Goal: Information Seeking & Learning: Find specific fact

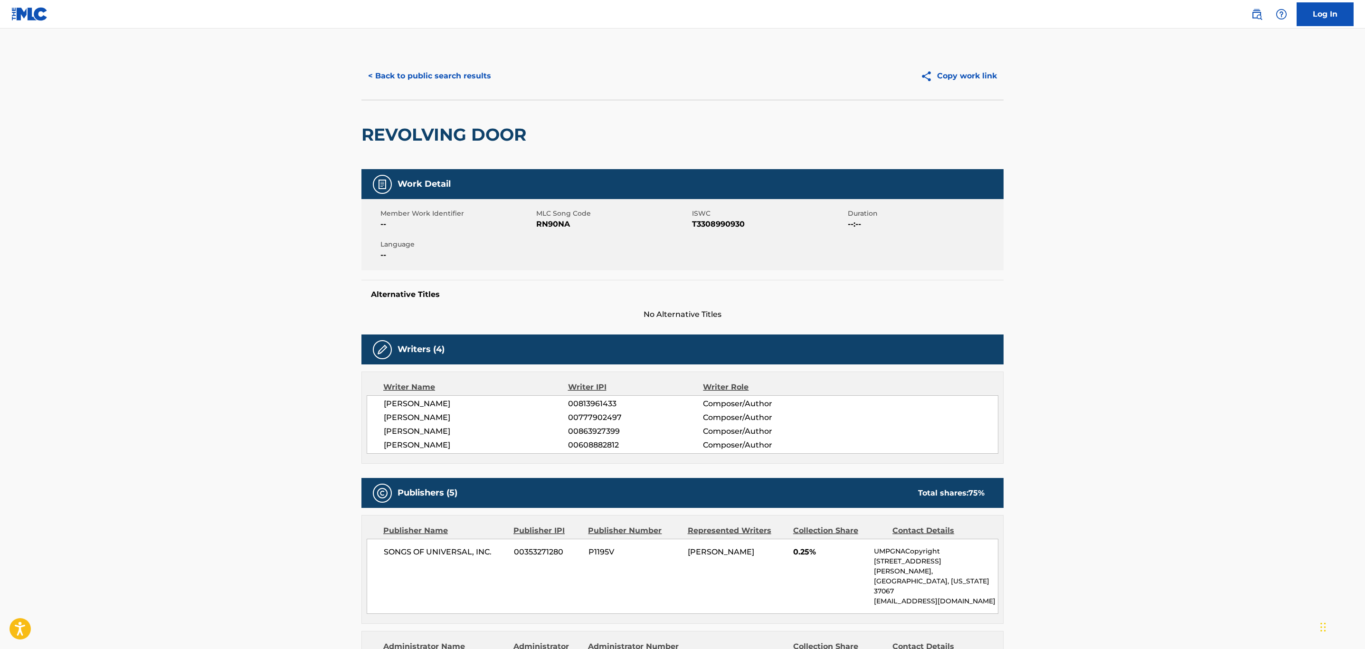
click at [446, 66] on button "< Back to public search results" at bounding box center [429, 76] width 136 height 24
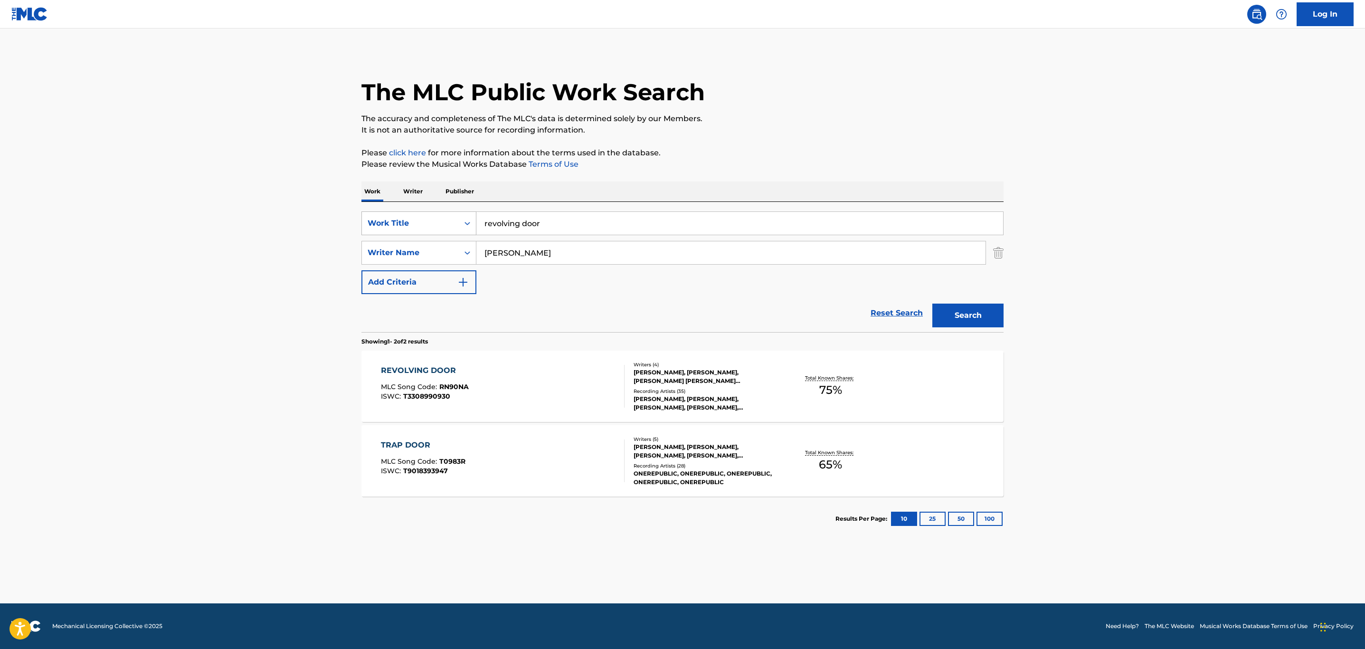
drag, startPoint x: 511, startPoint y: 148, endPoint x: 420, endPoint y: 226, distance: 120.2
click at [420, 226] on div "SearchWithCriteria27c5cc12-05f3-4228-b5e1-d3ba6a5cf11e Work Title revolving door" at bounding box center [682, 223] width 642 height 24
type input "shona shona"
drag, startPoint x: 525, startPoint y: 254, endPoint x: 448, endPoint y: 248, distance: 77.1
click at [451, 249] on div "SearchWithCriteria0be77d09-b49a-4940-9bba-7fd6ee5cae46 Writer Name tedder" at bounding box center [682, 253] width 642 height 24
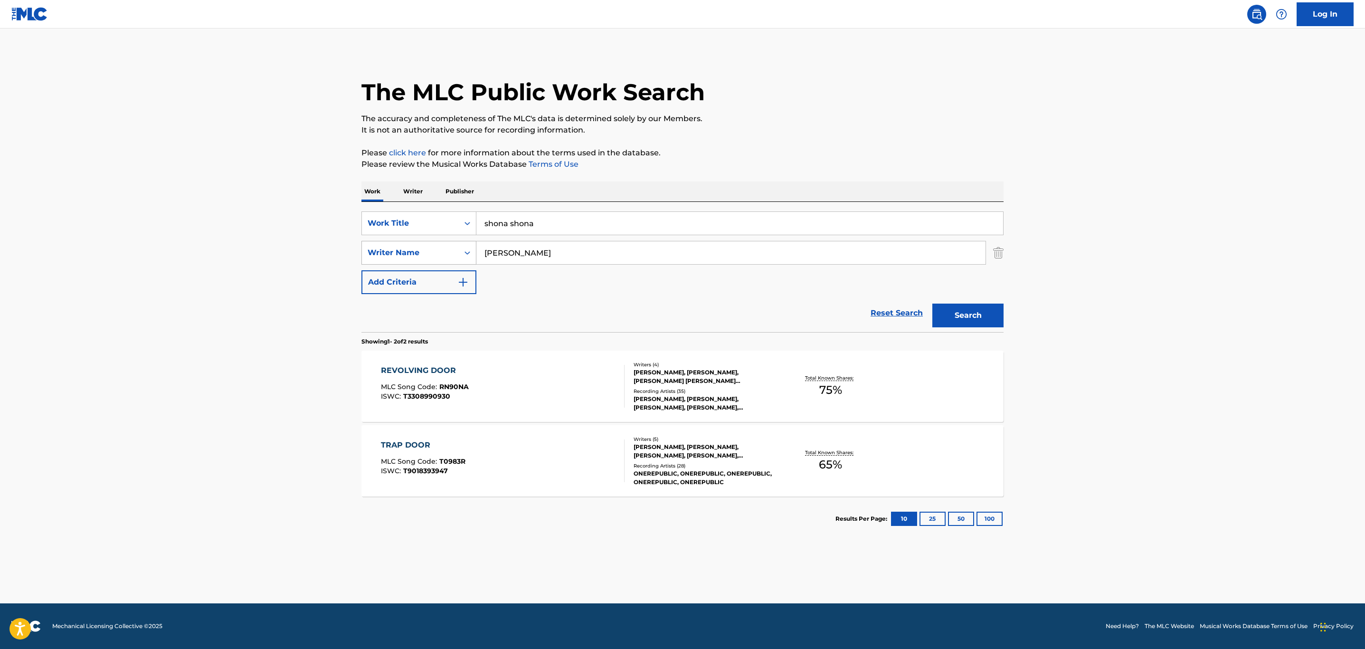
type input "kakkar"
click at [932, 303] on button "Search" at bounding box center [967, 315] width 71 height 24
click at [556, 385] on div "SHONA SHONA MLC Song Code : SG92U5 ISWC : T3065281149" at bounding box center [503, 386] width 244 height 43
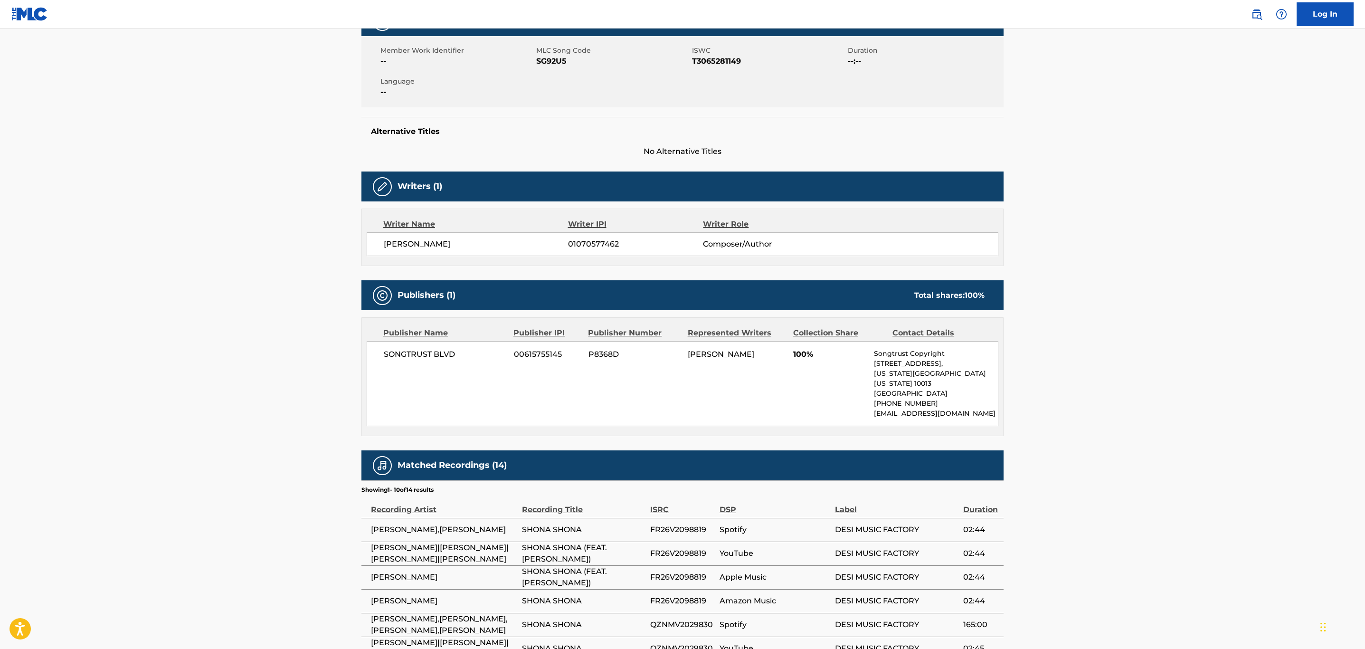
scroll to position [142, 0]
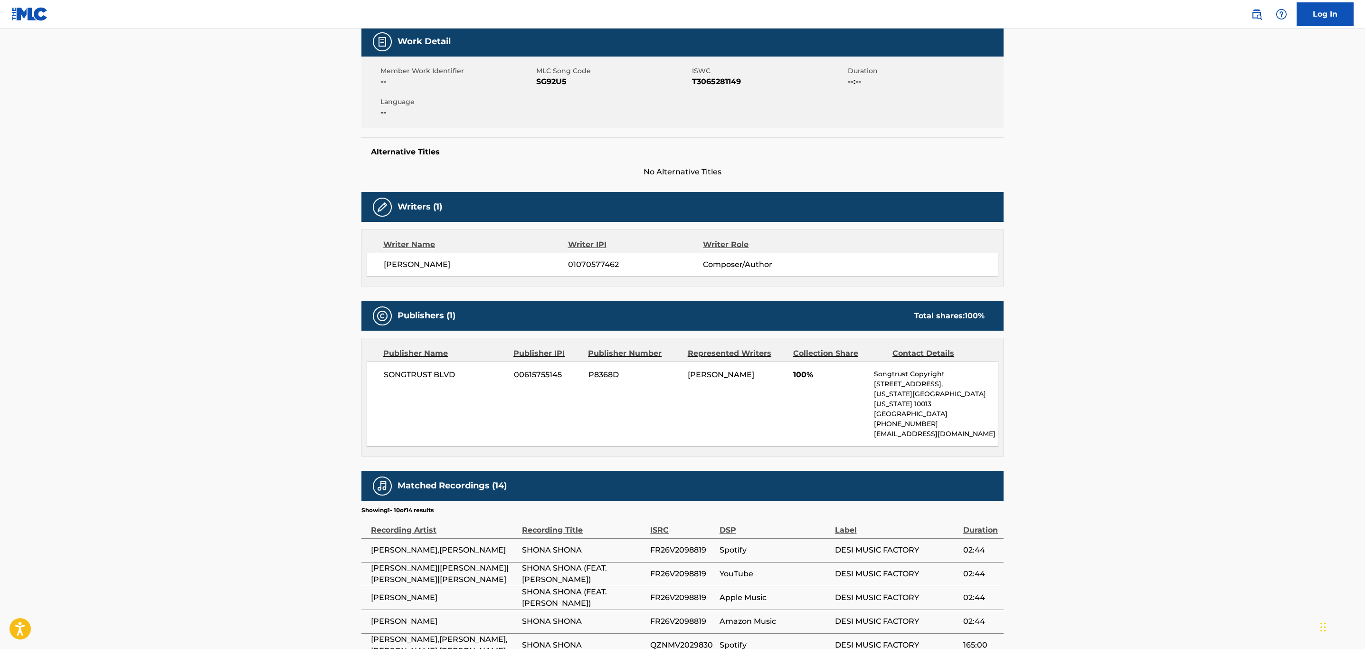
click at [600, 261] on span "01070577462" at bounding box center [635, 264] width 135 height 11
copy span "01070577462"
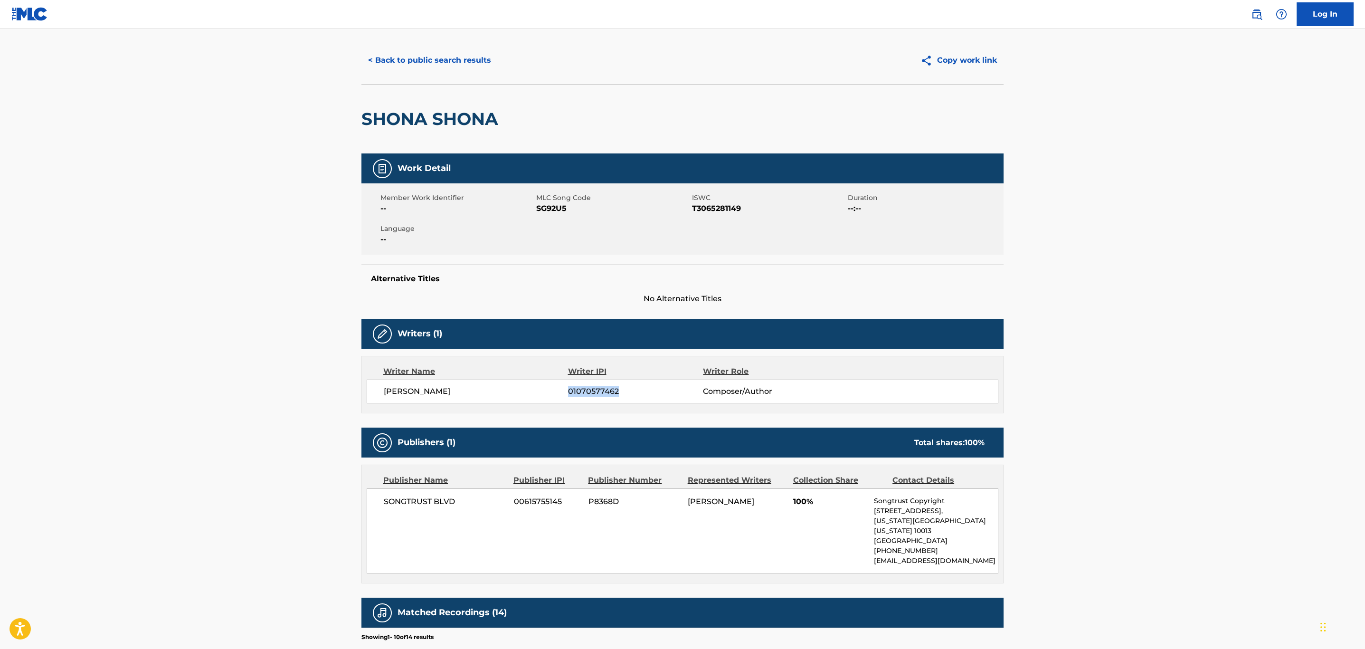
scroll to position [0, 0]
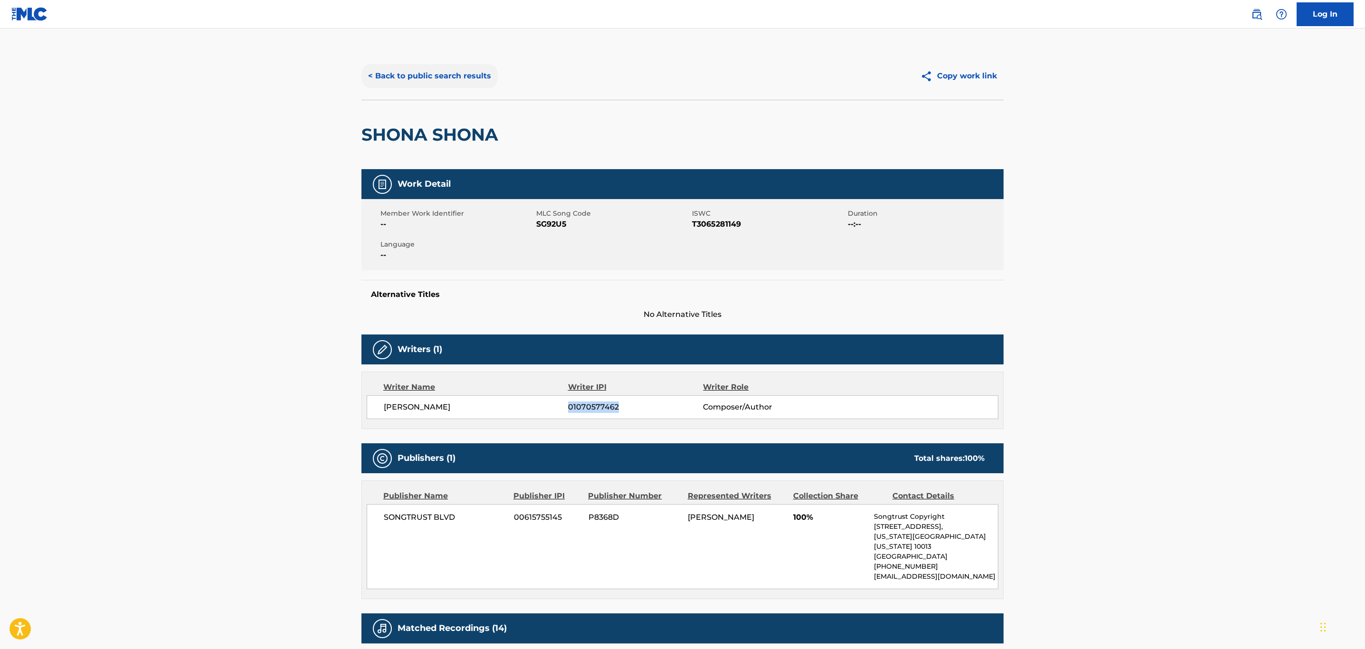
click at [399, 70] on button "< Back to public search results" at bounding box center [429, 76] width 136 height 24
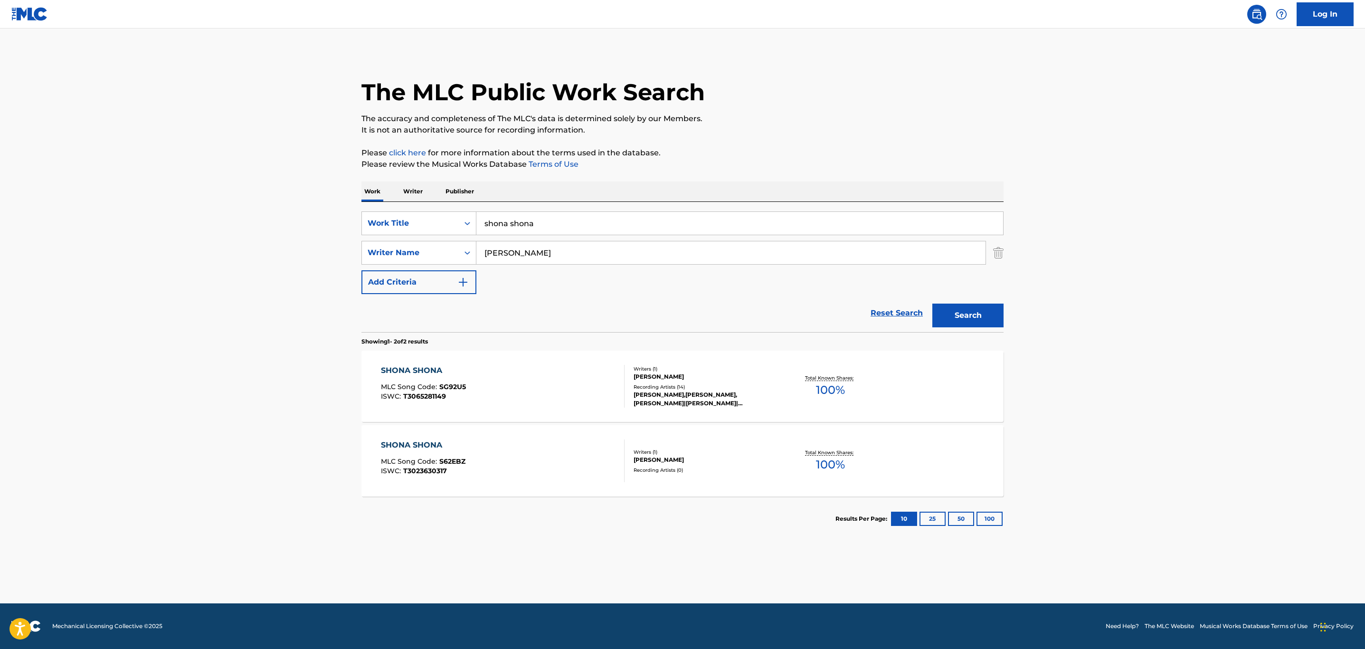
click at [562, 457] on div "SHONA SHONA MLC Song Code : S62EBZ ISWC : T3023630317" at bounding box center [503, 460] width 244 height 43
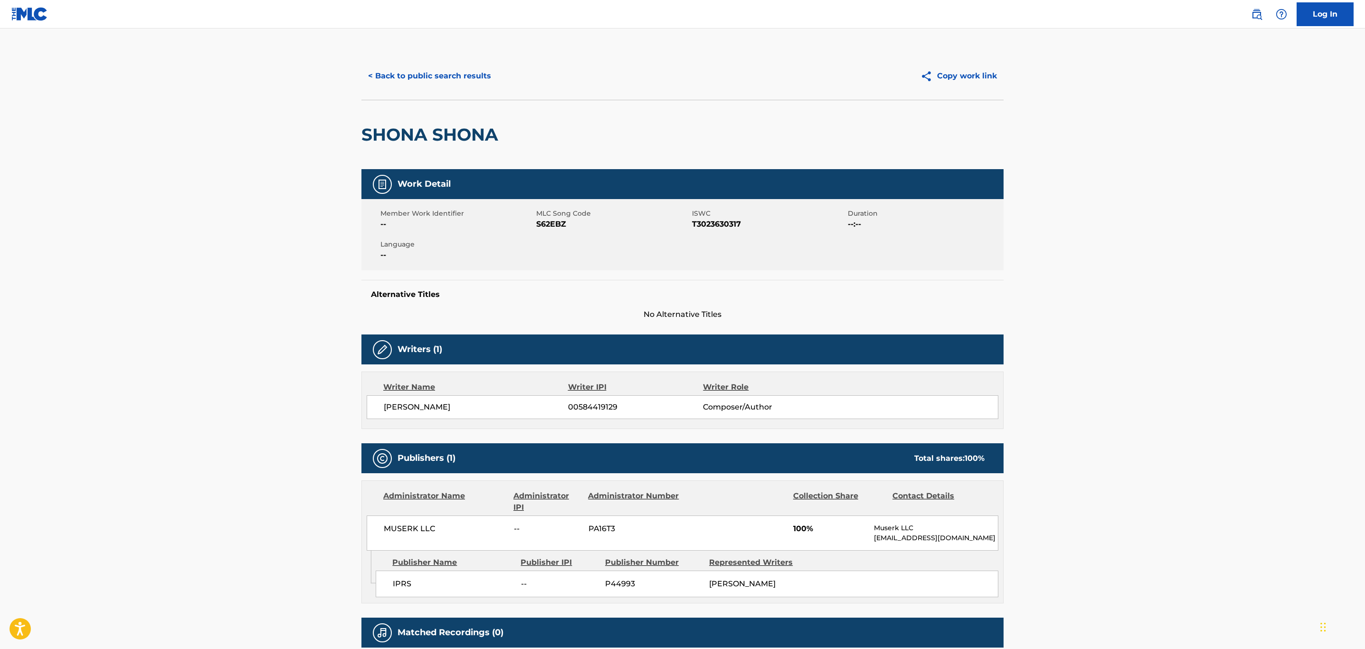
click at [580, 402] on span "00584419129" at bounding box center [635, 406] width 135 height 11
copy span "00584419129"
click at [462, 71] on button "< Back to public search results" at bounding box center [429, 76] width 136 height 24
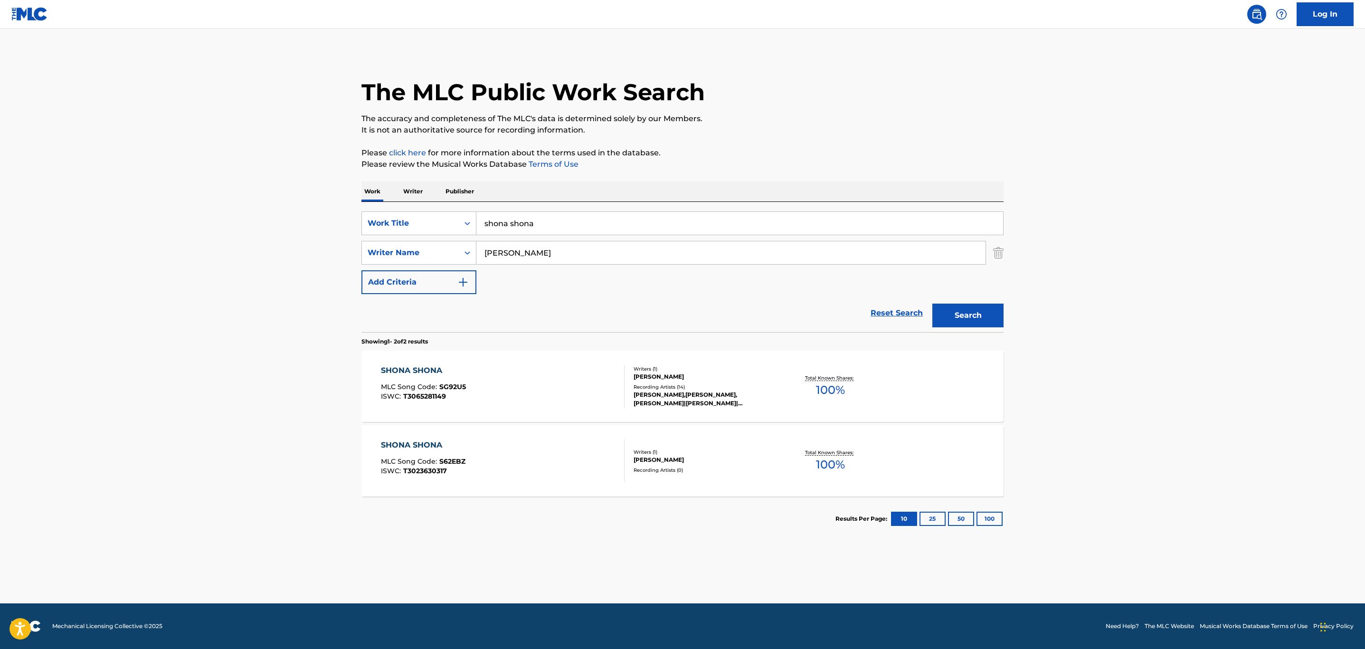
drag, startPoint x: 593, startPoint y: 224, endPoint x: 274, endPoint y: 224, distance: 319.1
click at [271, 223] on main "The MLC Public Work Search The accuracy and completeness of The MLC's data is d…" at bounding box center [682, 315] width 1365 height 575
type input "little gift"
drag, startPoint x: 519, startPoint y: 252, endPoint x: 406, endPoint y: 256, distance: 112.6
click at [391, 257] on div "SearchWithCriteria0be77d09-b49a-4940-9bba-7fd6ee5cae46 Writer Name kakkar" at bounding box center [682, 253] width 642 height 24
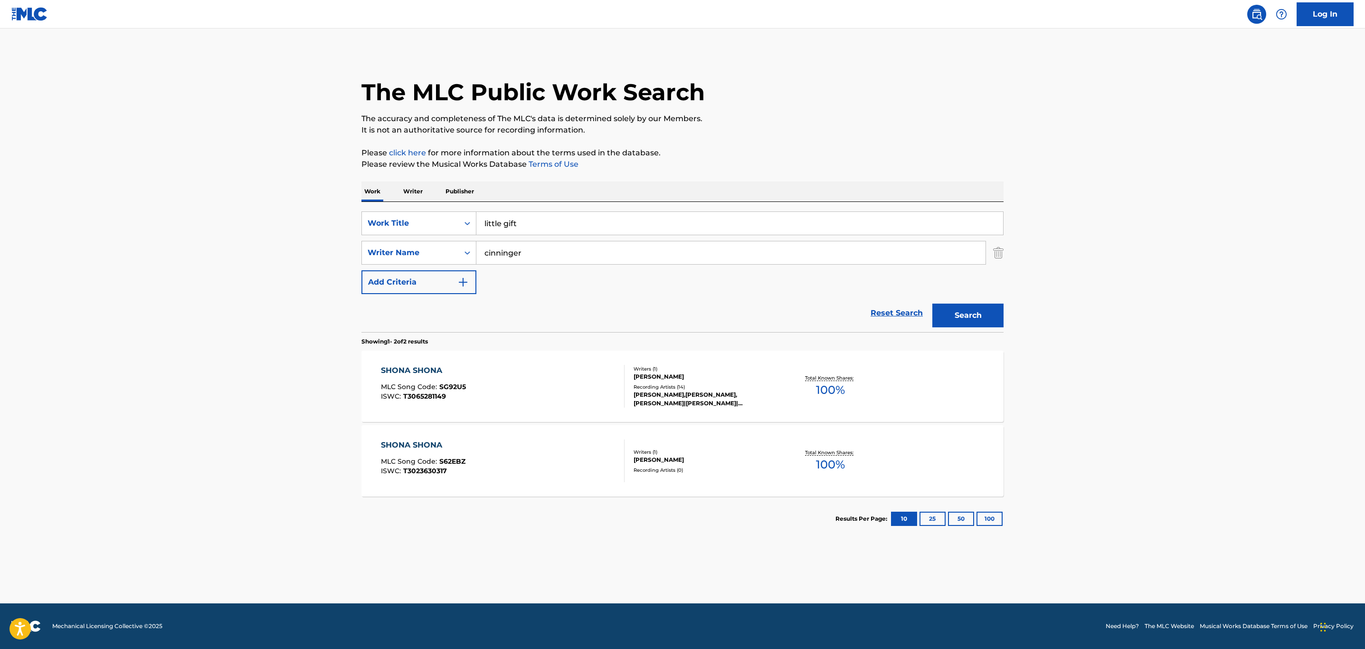
type input "cinninger"
click at [932, 303] on button "Search" at bounding box center [967, 315] width 71 height 24
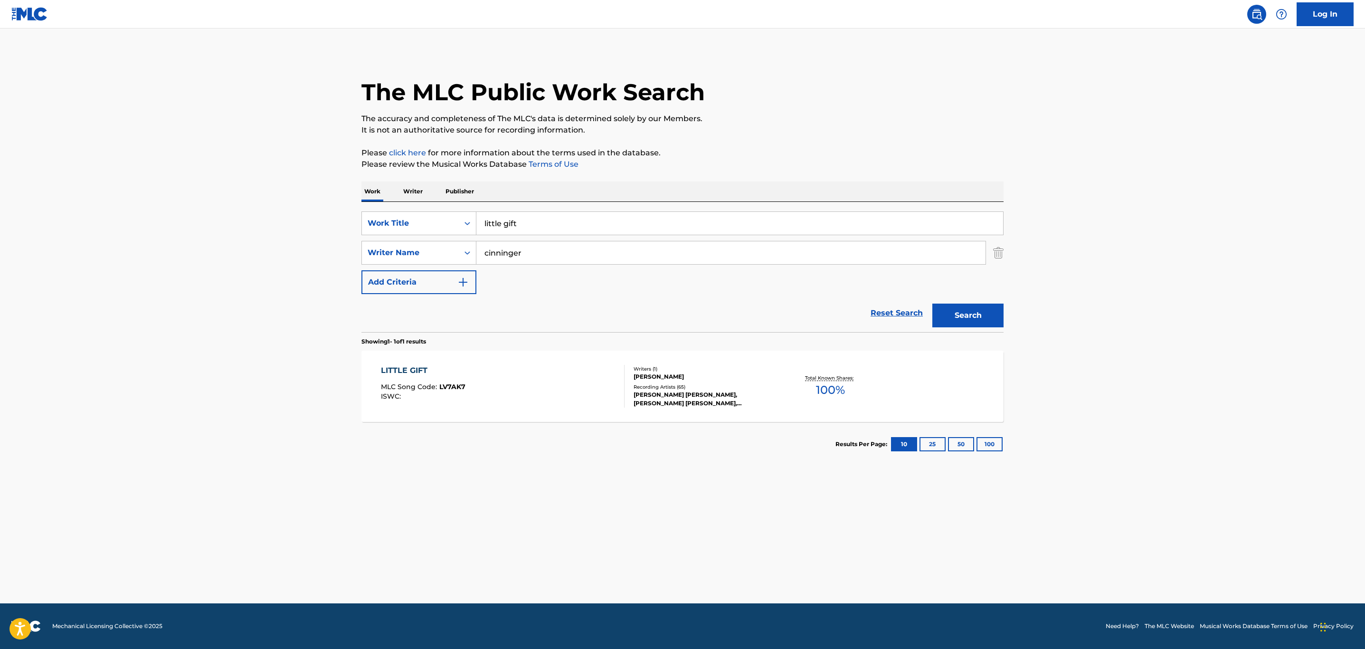
click at [493, 375] on div "LITTLE GIFT MLC Song Code : LV7AK7 ISWC :" at bounding box center [503, 386] width 244 height 43
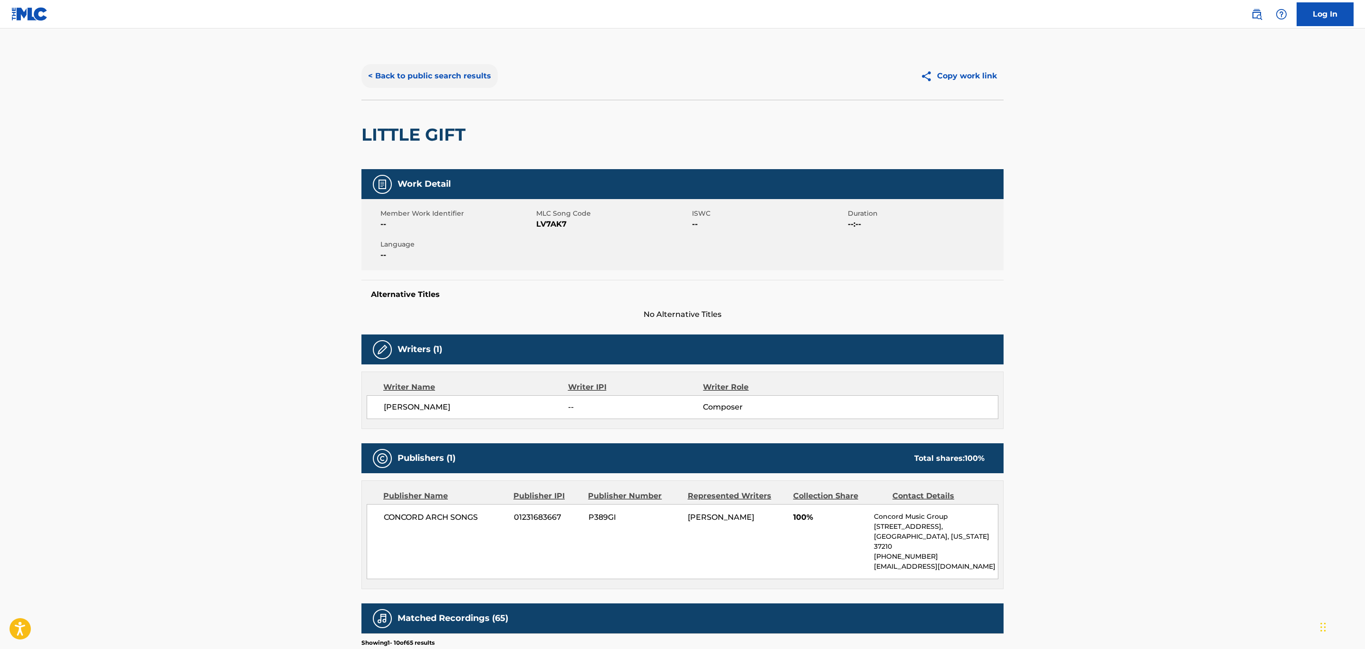
click at [449, 79] on button "< Back to public search results" at bounding box center [429, 76] width 136 height 24
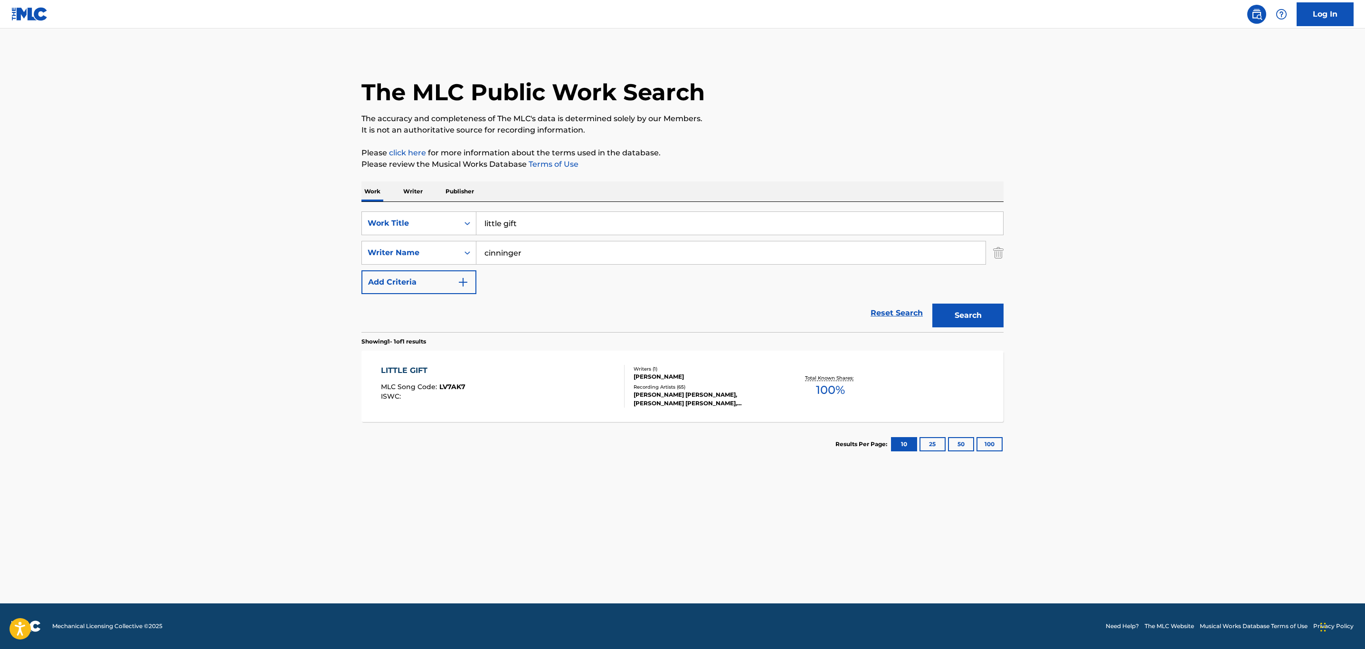
drag, startPoint x: 601, startPoint y: 226, endPoint x: 292, endPoint y: 231, distance: 308.7
click at [270, 222] on main "The MLC Public Work Search The accuracy and completeness of The MLC's data is d…" at bounding box center [682, 315] width 1365 height 575
type input "exit signs"
drag, startPoint x: 525, startPoint y: 251, endPoint x: 325, endPoint y: 255, distance: 199.9
click at [325, 253] on main "The MLC Public Work Search The accuracy and completeness of The MLC's data is d…" at bounding box center [682, 315] width 1365 height 575
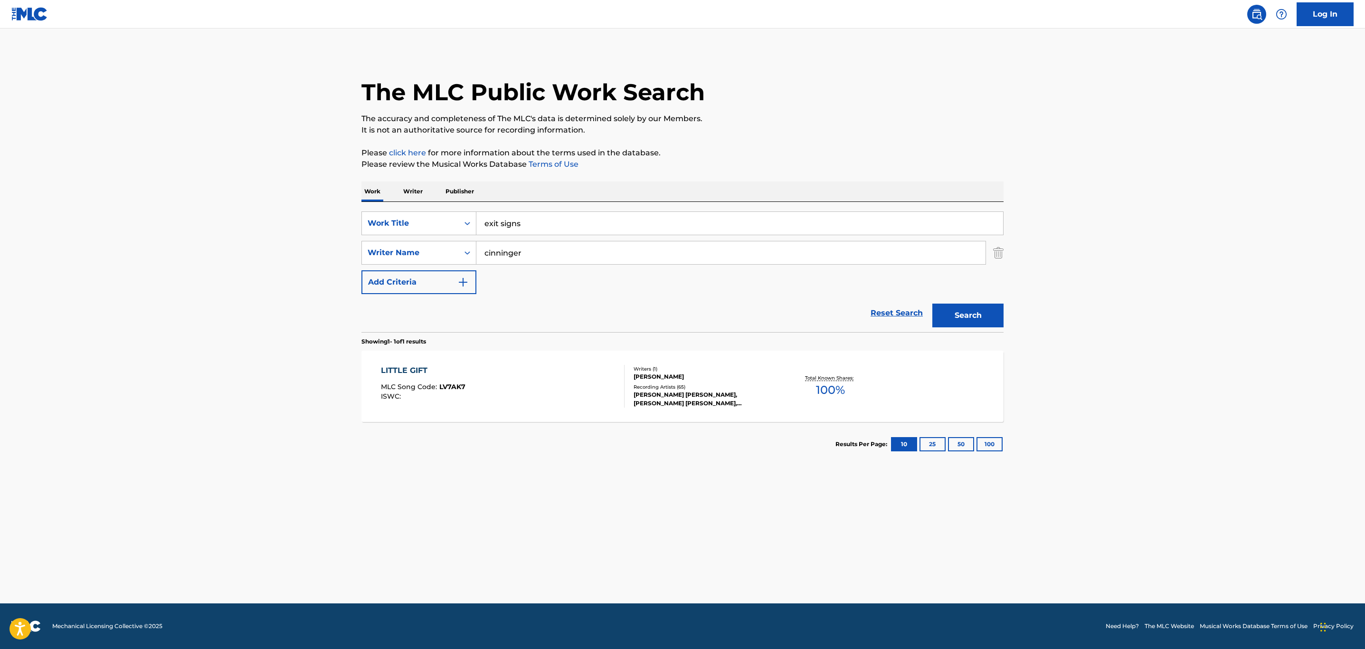
paste input "BAYLISS"
type input "BAYLISS"
click at [932, 303] on button "Search" at bounding box center [967, 315] width 71 height 24
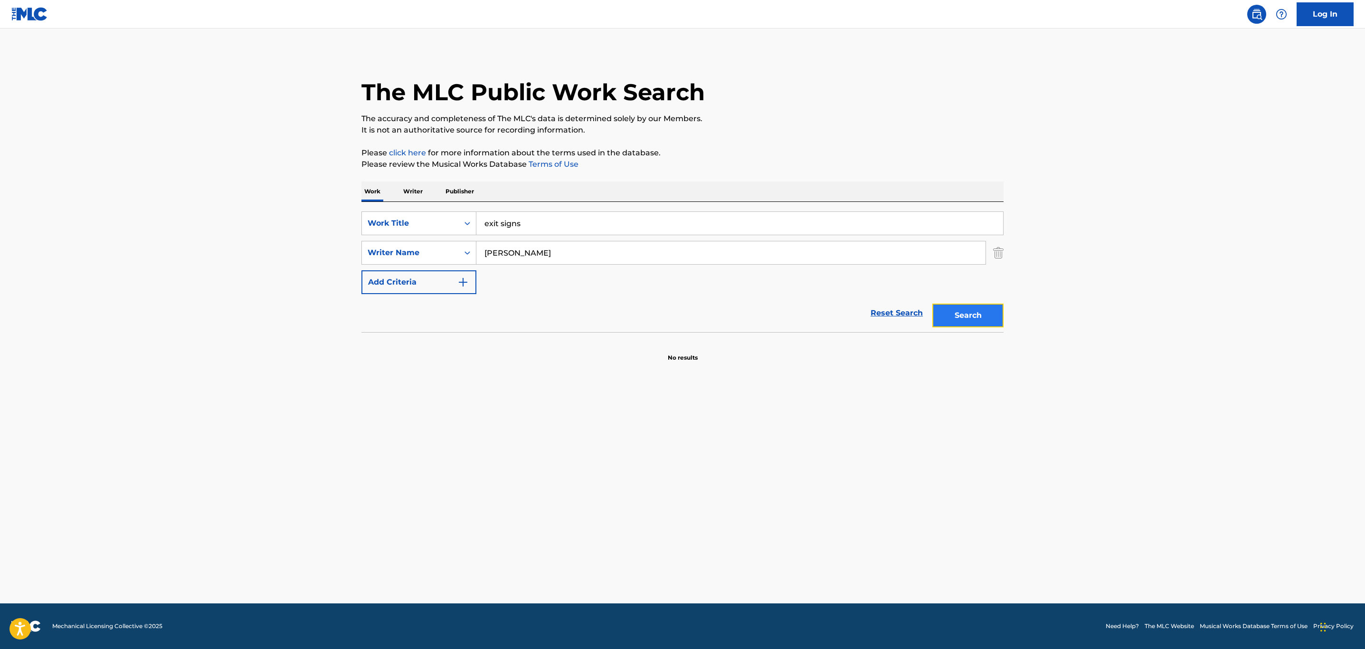
click at [1002, 321] on button "Search" at bounding box center [967, 315] width 71 height 24
click at [554, 219] on input "exit signs" at bounding box center [739, 223] width 527 height 23
type input "exit signs"
click at [972, 319] on button "Search" at bounding box center [967, 315] width 71 height 24
drag, startPoint x: 546, startPoint y: 225, endPoint x: 364, endPoint y: 221, distance: 181.9
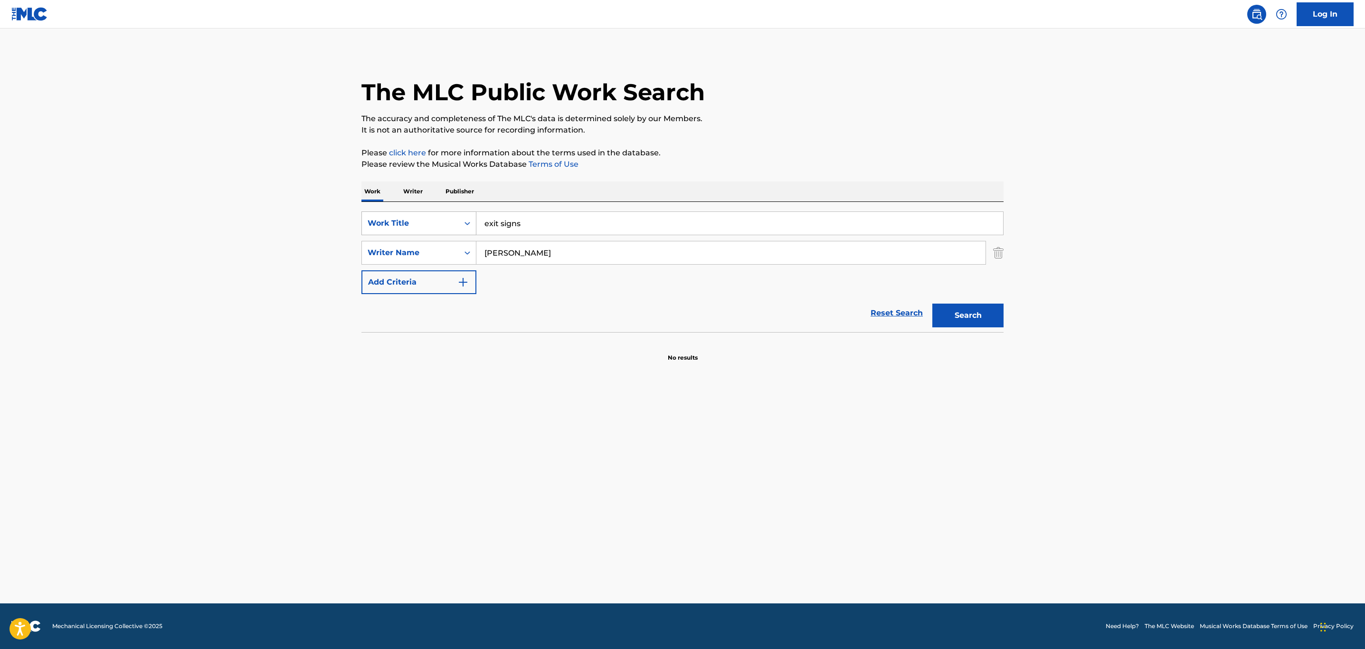
click at [354, 218] on div "The MLC Public Work Search The accuracy and completeness of The MLC's data is d…" at bounding box center [682, 207] width 665 height 310
click at [547, 221] on input "exit signs" at bounding box center [739, 223] width 527 height 23
click at [566, 252] on input "BAYLISS" at bounding box center [730, 252] width 509 height 23
drag, startPoint x: 566, startPoint y: 252, endPoint x: 340, endPoint y: 261, distance: 226.2
click at [284, 255] on main "The MLC Public Work Search The accuracy and completeness of The MLC's data is d…" at bounding box center [682, 315] width 1365 height 575
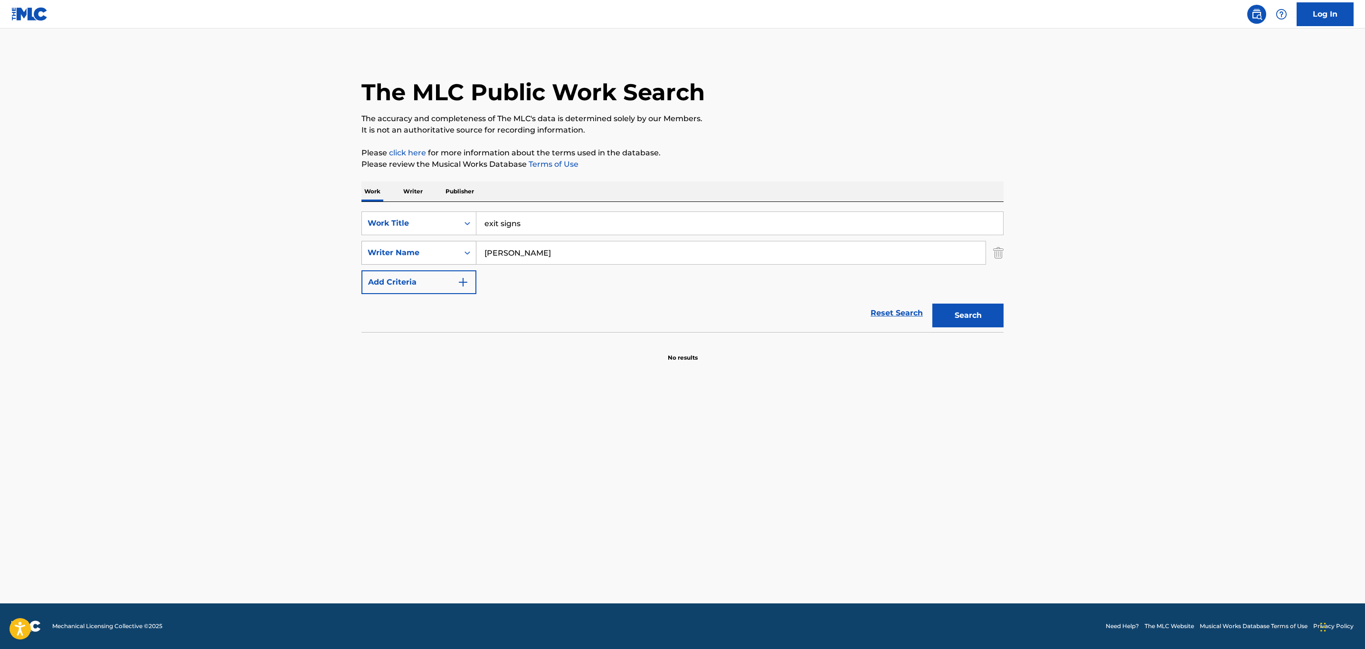
paste input "CUMMIN"
type input "CUMMINS"
click at [932, 303] on button "Search" at bounding box center [967, 315] width 71 height 24
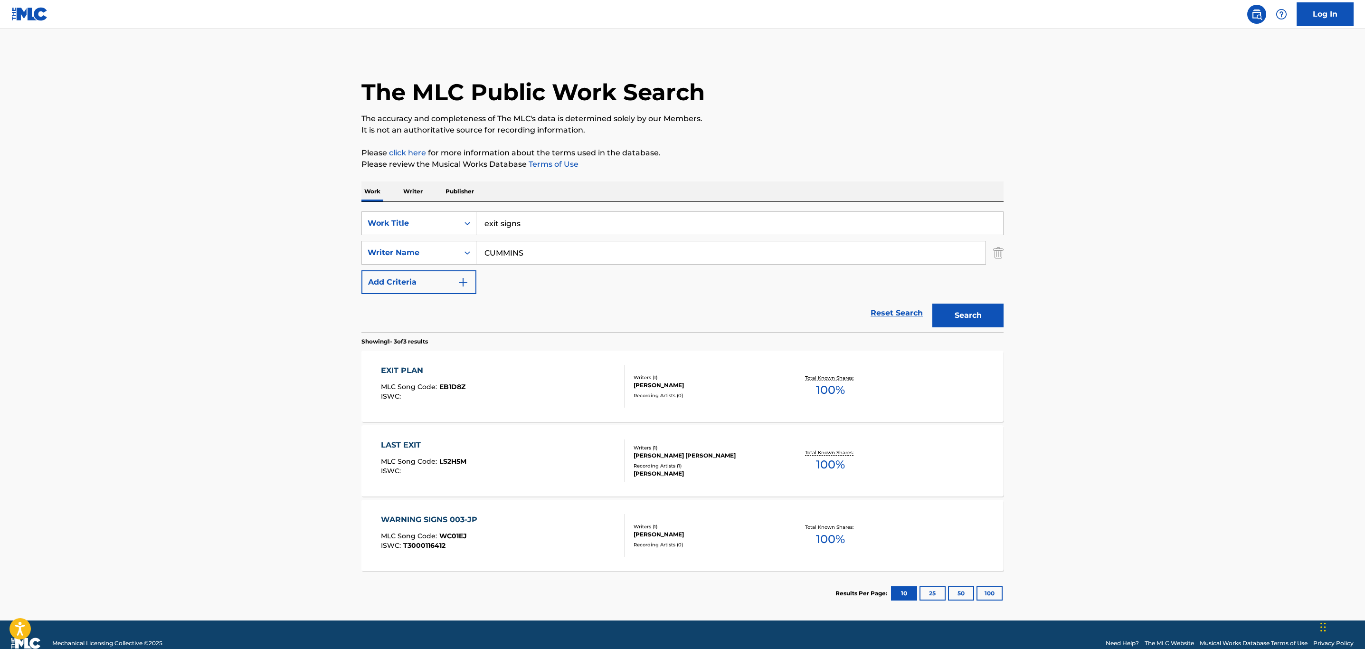
drag, startPoint x: 534, startPoint y: 222, endPoint x: 335, endPoint y: 221, distance: 199.4
click at [332, 219] on main "The MLC Public Work Search The accuracy and completeness of The MLC's data is d…" at bounding box center [682, 324] width 1365 height 592
click at [932, 303] on button "Search" at bounding box center [967, 315] width 71 height 24
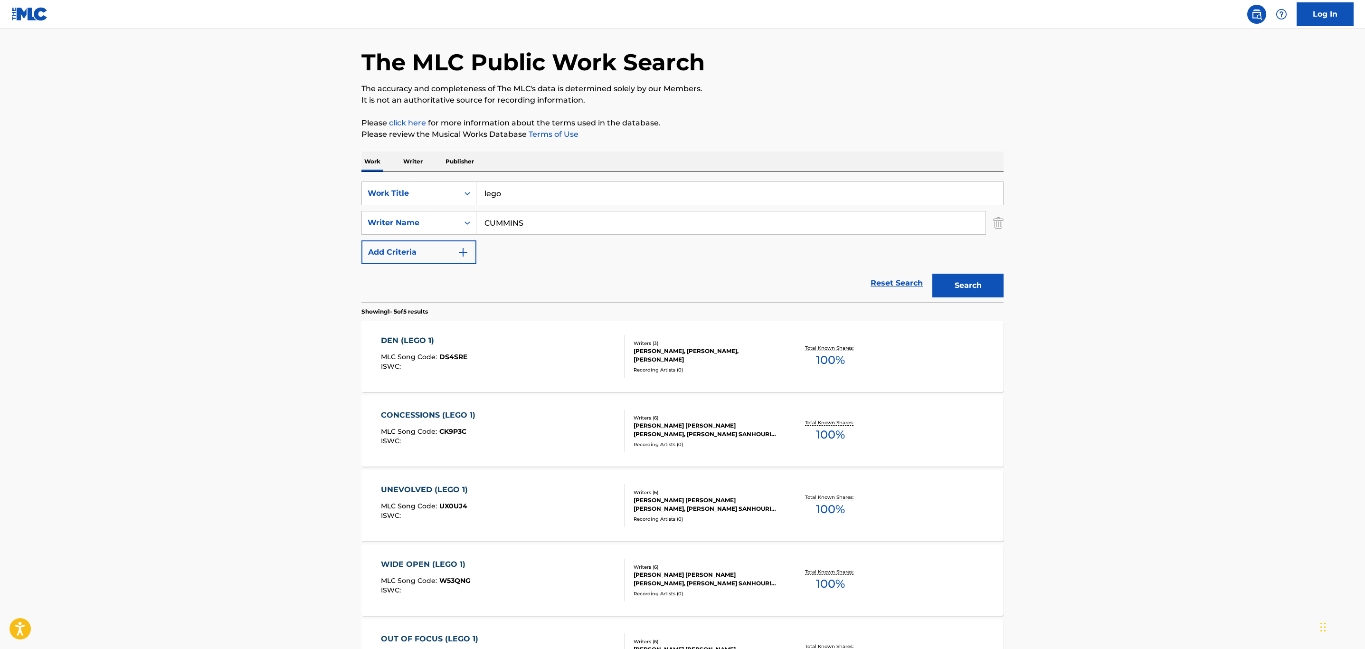
scroll to position [24, 0]
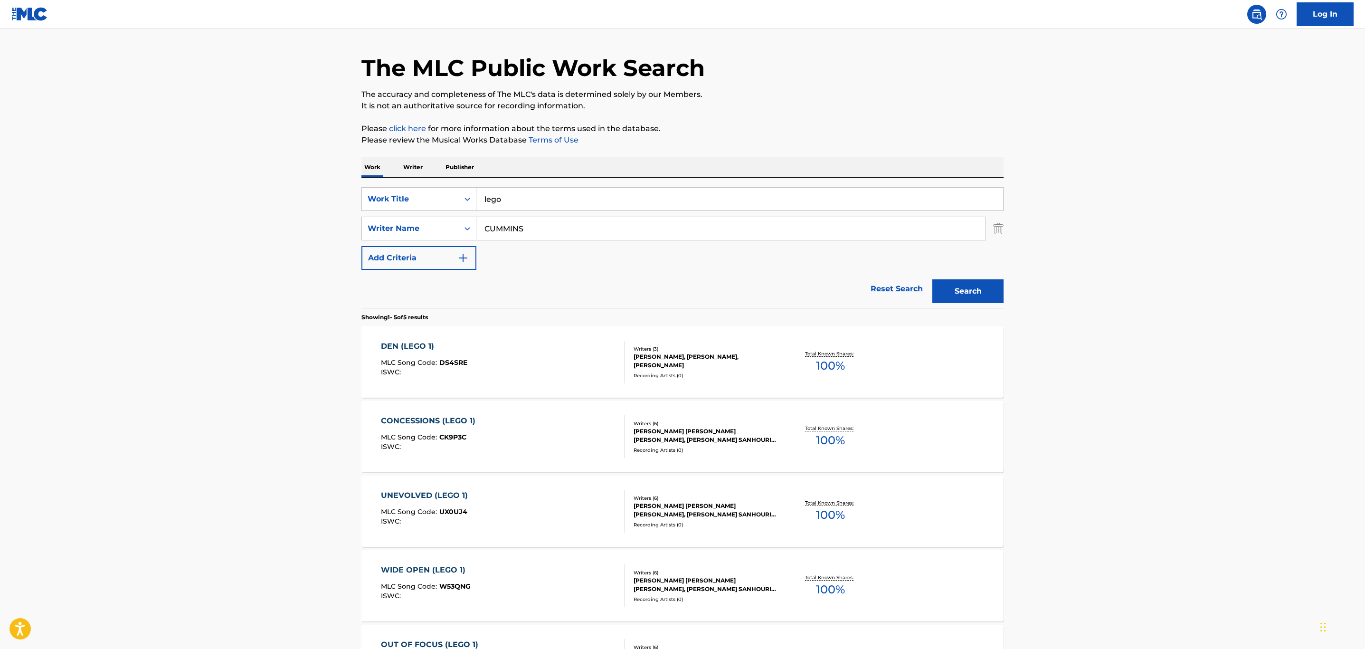
drag, startPoint x: 519, startPoint y: 194, endPoint x: 377, endPoint y: 181, distance: 142.1
click at [377, 181] on div "SearchWithCriteria27c5cc12-05f3-4228-b5e1-d3ba6a5cf11e Work Title lego SearchWi…" at bounding box center [682, 243] width 642 height 130
click at [932, 279] on button "Search" at bounding box center [967, 291] width 71 height 24
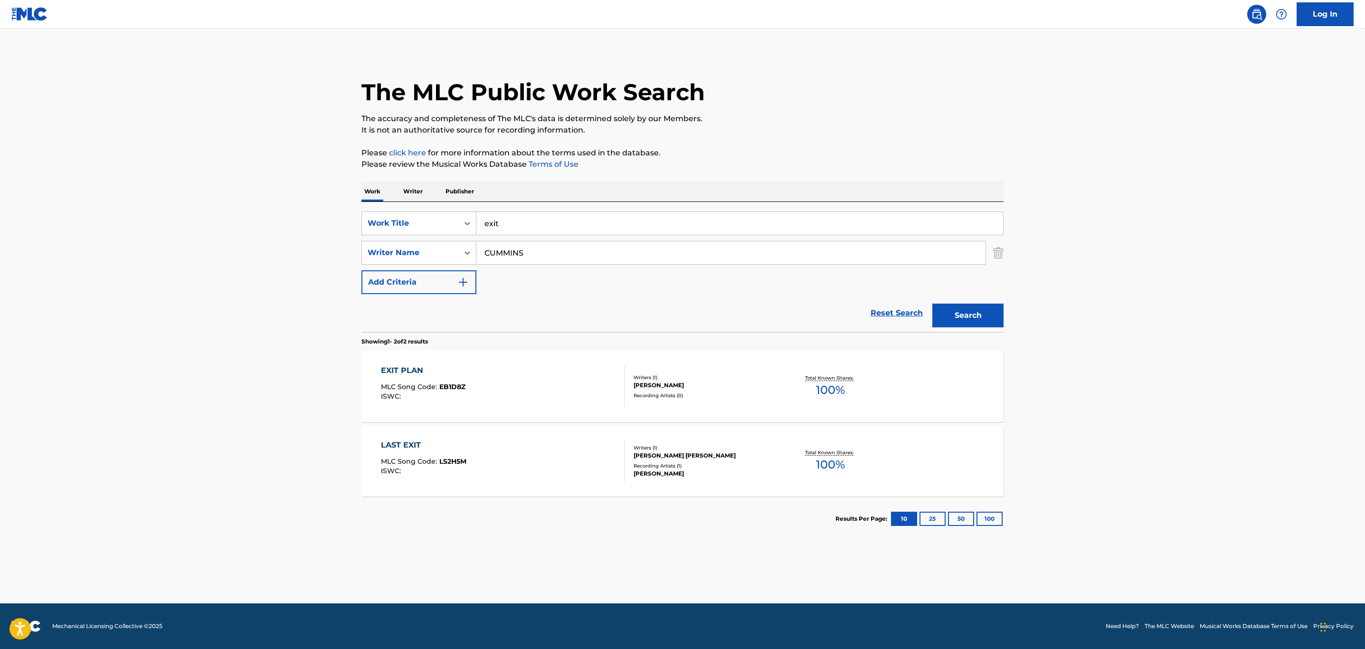
drag, startPoint x: 526, startPoint y: 228, endPoint x: 328, endPoint y: 217, distance: 197.8
click at [315, 211] on main "The MLC Public Work Search The accuracy and completeness of The MLC's data is d…" at bounding box center [682, 315] width 1365 height 575
type input "in the kitches"
drag, startPoint x: 586, startPoint y: 253, endPoint x: 104, endPoint y: 233, distance: 482.4
click at [57, 233] on main "The MLC Public Work Search The accuracy and completeness of The MLC's data is d…" at bounding box center [682, 315] width 1365 height 575
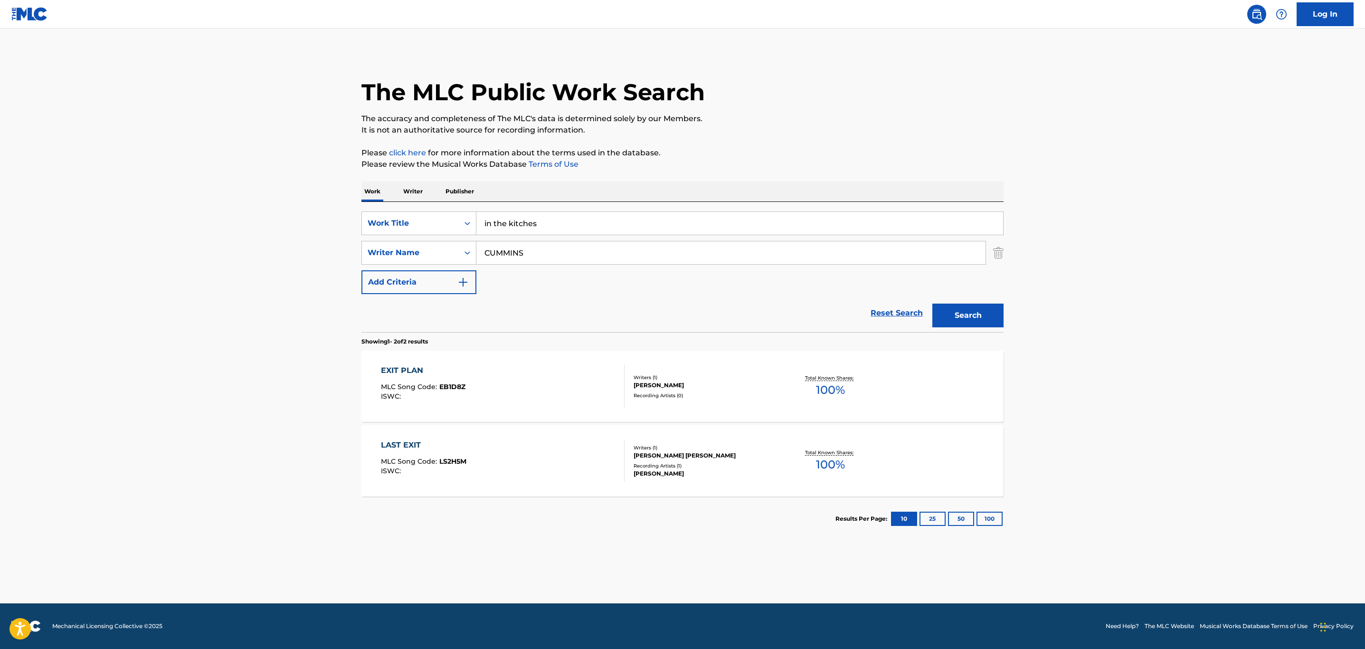
paste input "BAYLIS"
type input "BAYLISS"
click at [932, 303] on button "Search" at bounding box center [967, 315] width 71 height 24
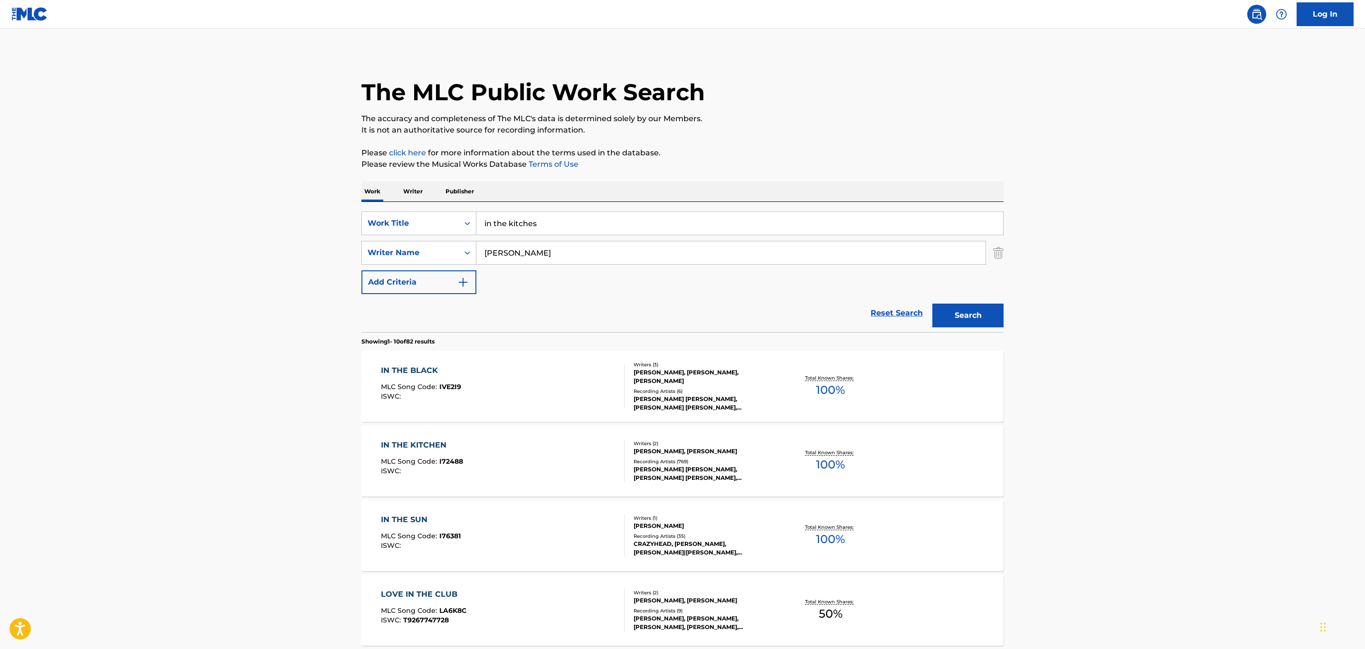
click at [510, 453] on div "IN THE KITCHEN MLC Song Code : I72488 ISWC :" at bounding box center [503, 460] width 244 height 43
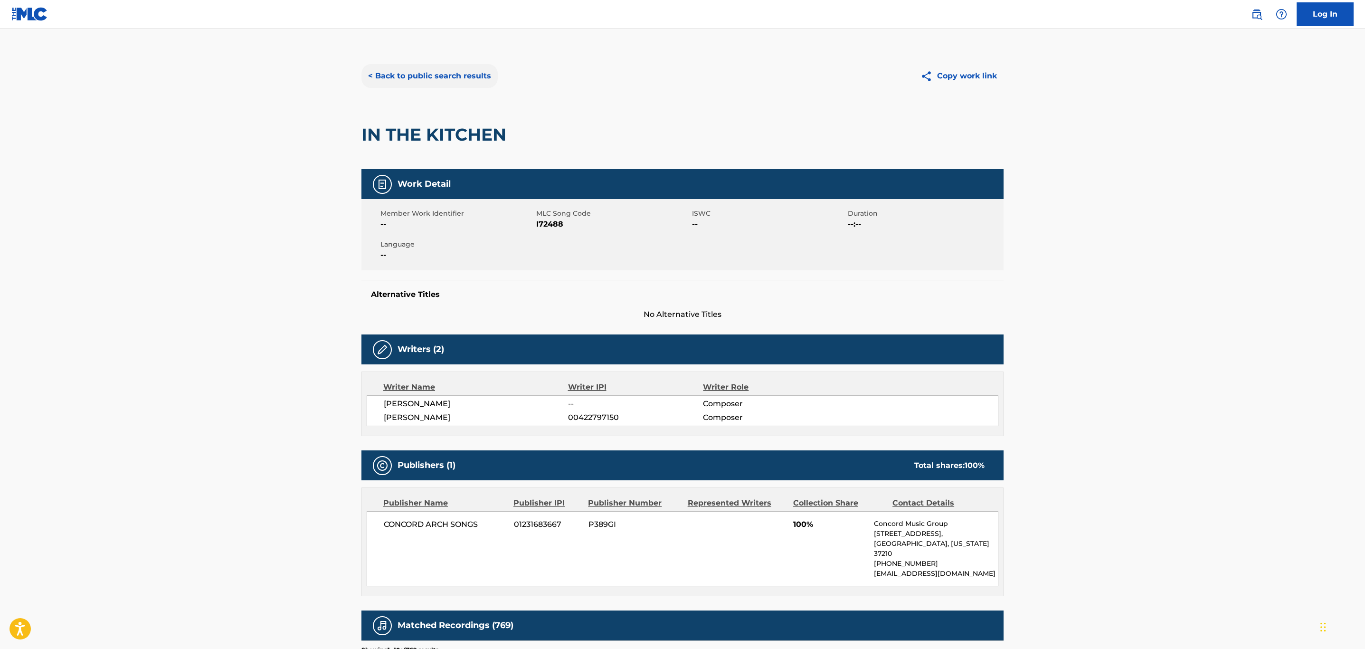
click at [449, 73] on button "< Back to public search results" at bounding box center [429, 76] width 136 height 24
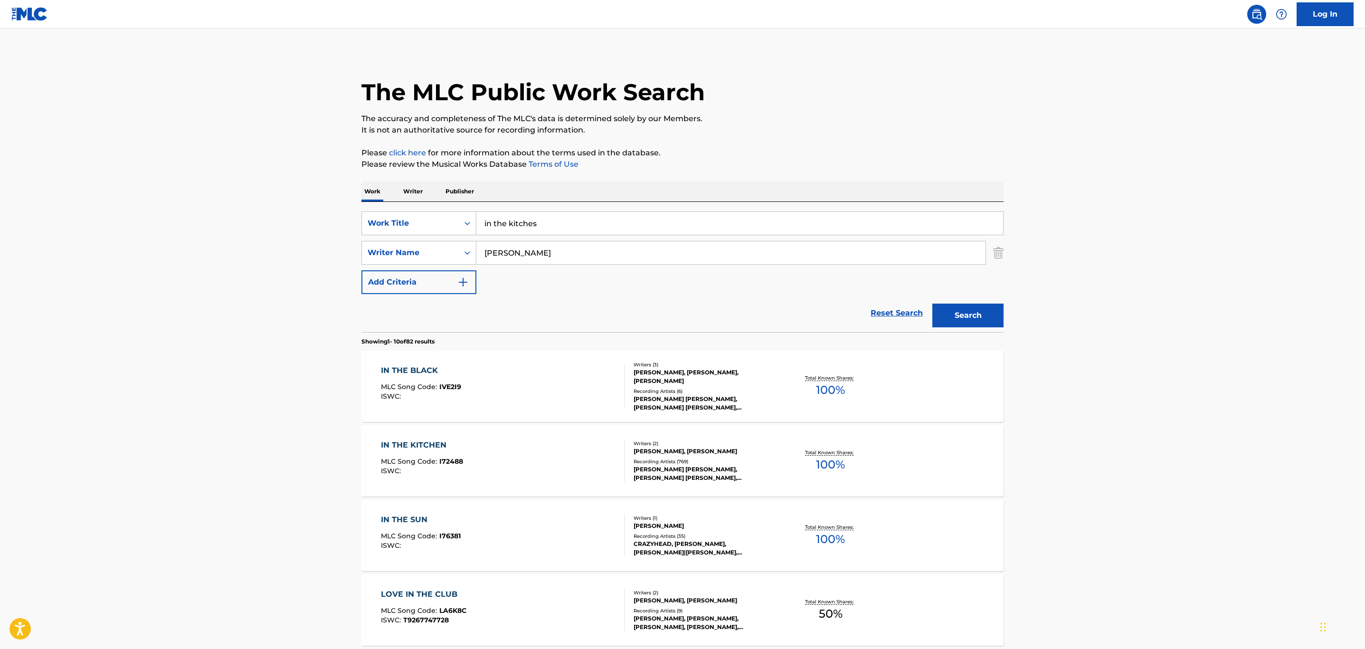
drag, startPoint x: 546, startPoint y: 220, endPoint x: 271, endPoint y: 223, distance: 274.5
click at [244, 221] on main "The MLC Public Work Search The accuracy and completeness of The MLC's data is d…" at bounding box center [682, 587] width 1365 height 1118
type input "hiccup"
click at [932, 303] on button "Search" at bounding box center [967, 315] width 71 height 24
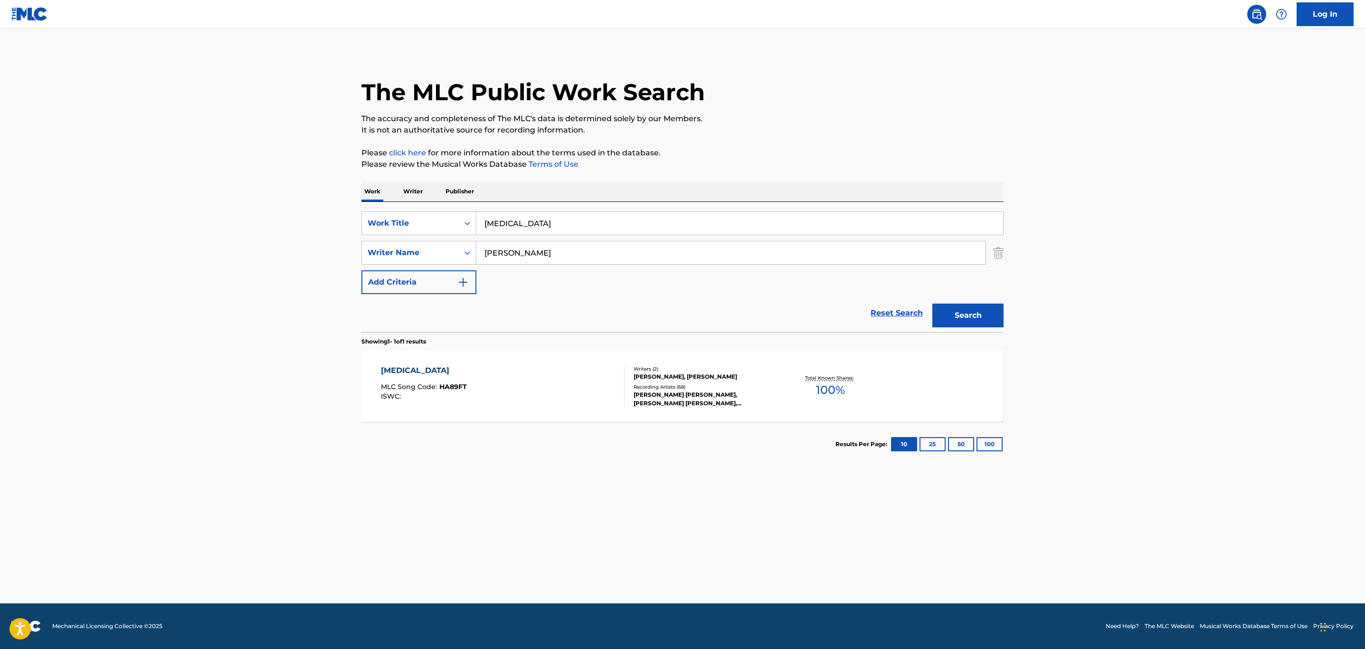
click at [486, 372] on div "HICCUP MLC Song Code : HA89FT ISWC :" at bounding box center [503, 386] width 244 height 43
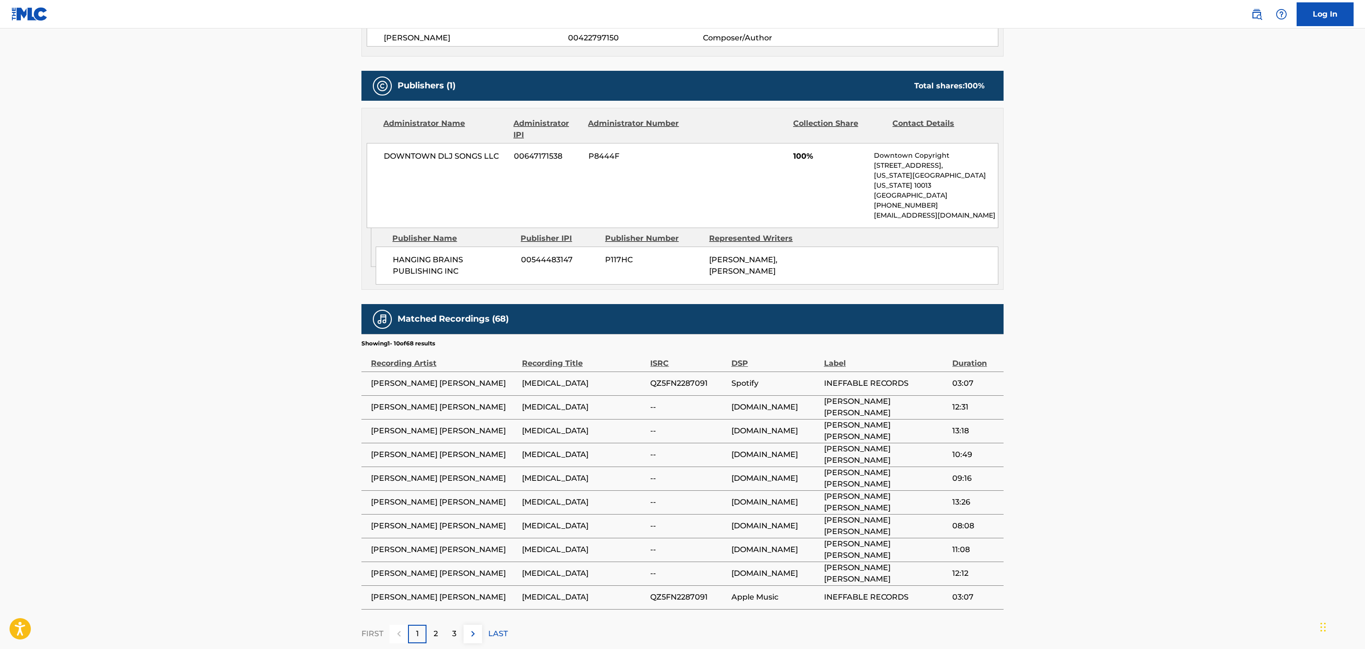
scroll to position [439, 0]
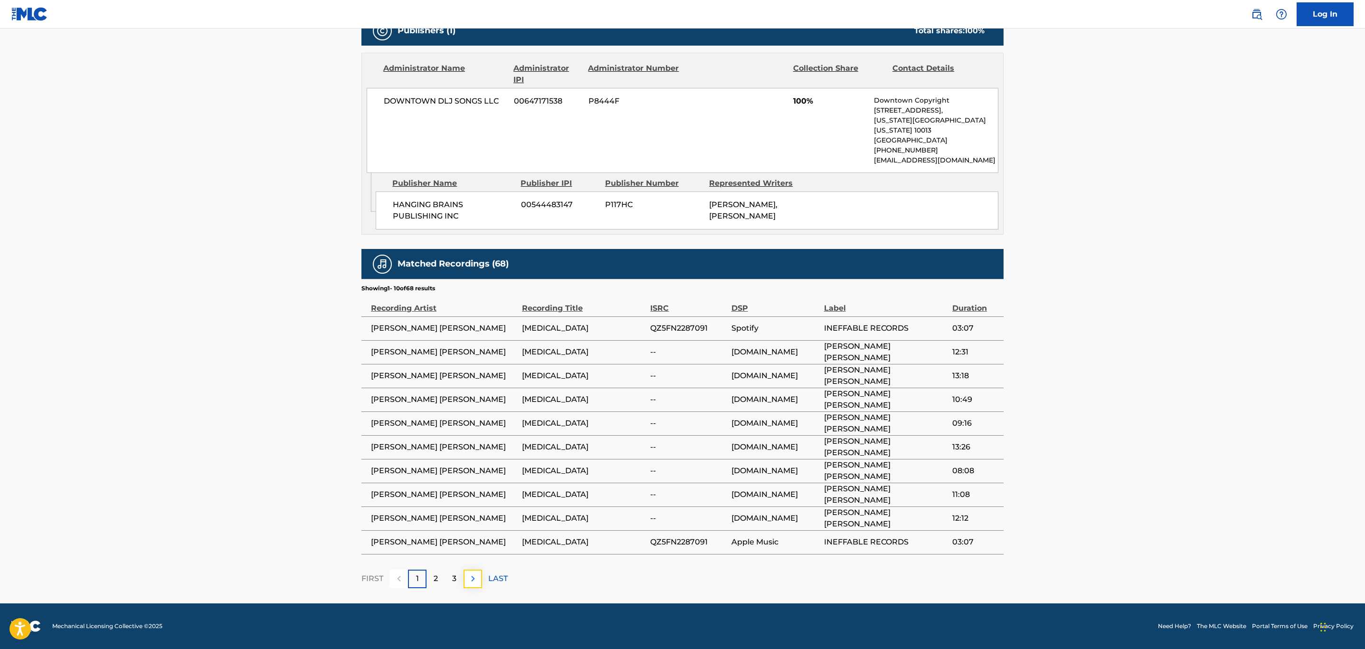
click at [472, 574] on img at bounding box center [472, 578] width 11 height 11
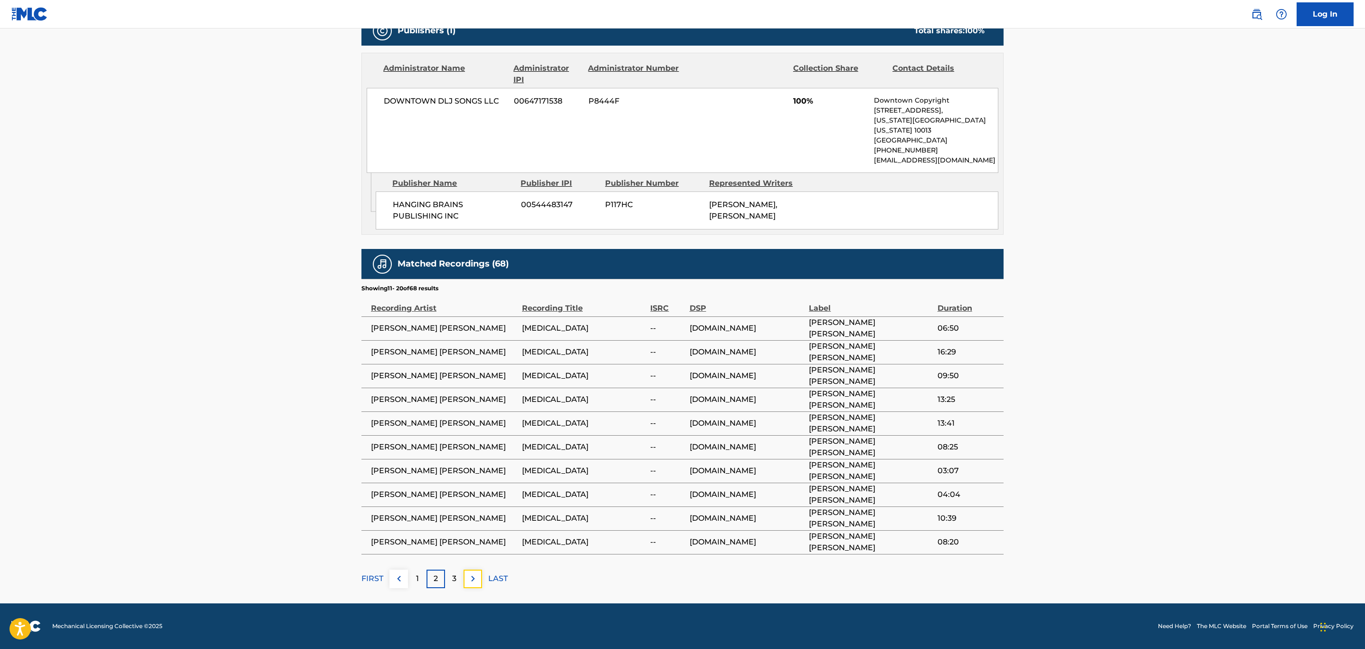
click at [472, 574] on img at bounding box center [472, 578] width 11 height 11
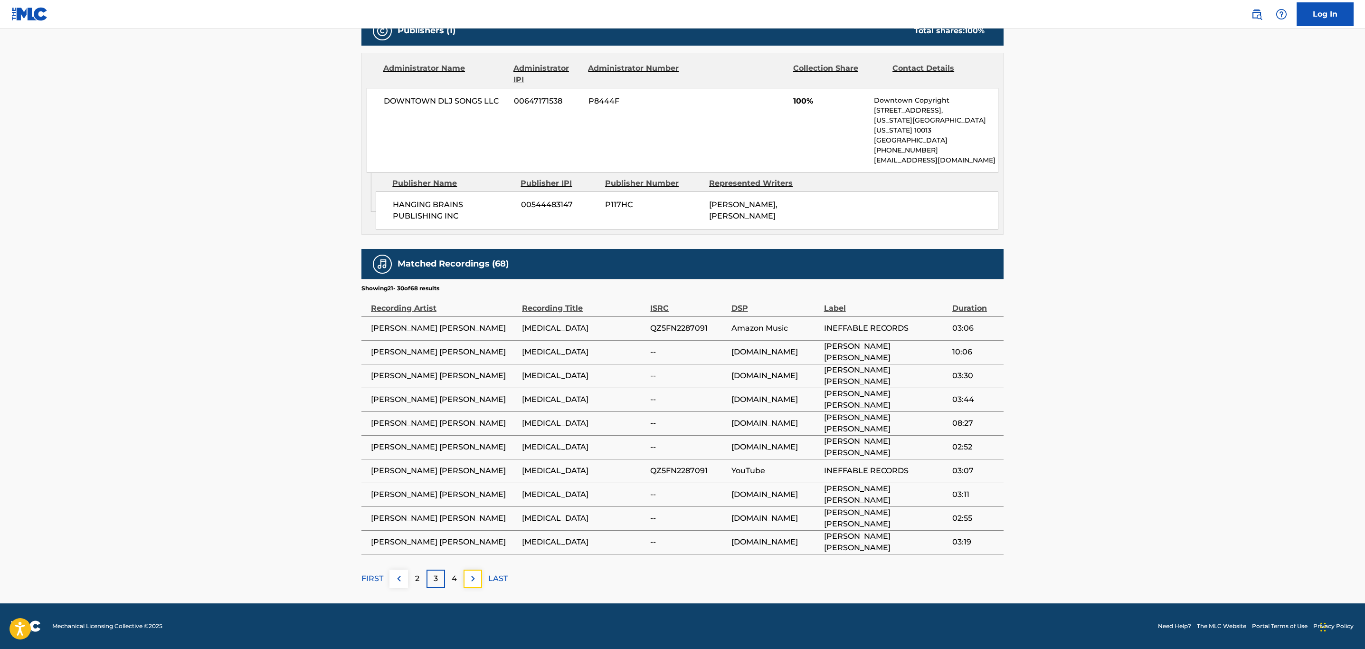
click at [472, 574] on img at bounding box center [472, 578] width 11 height 11
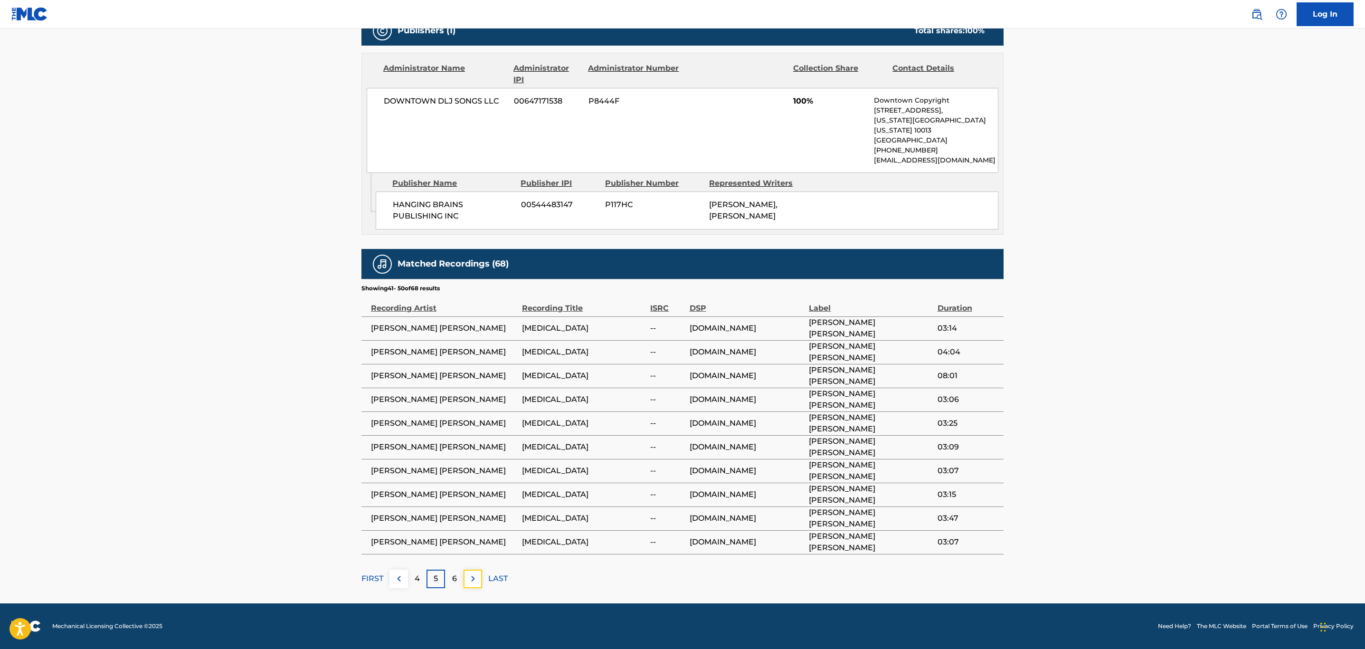
click at [472, 574] on img at bounding box center [472, 578] width 11 height 11
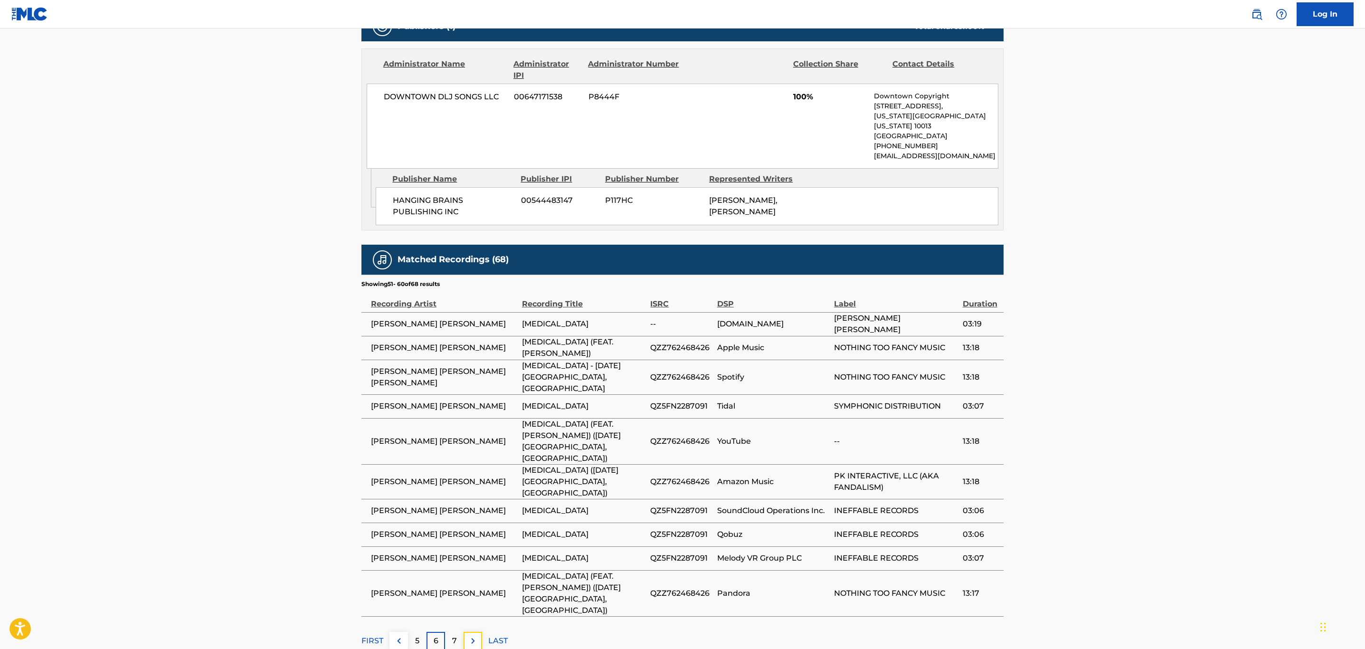
click at [472, 635] on img at bounding box center [472, 640] width 11 height 11
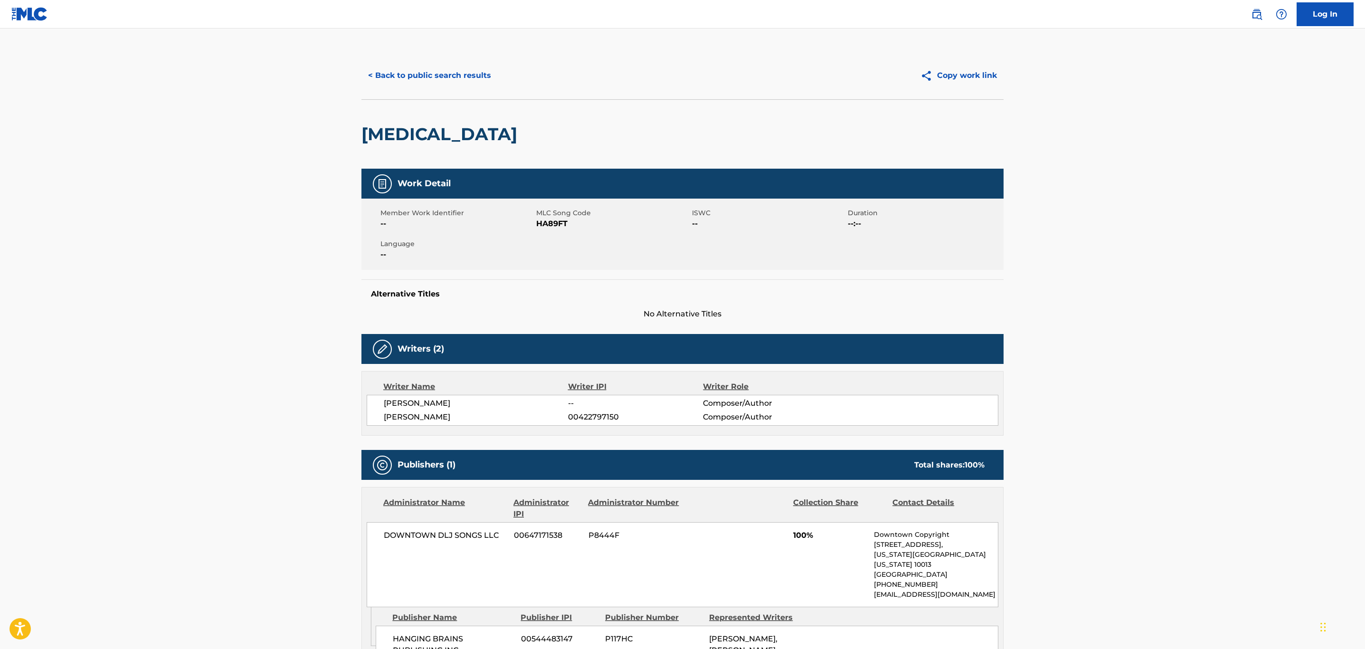
scroll to position [0, 0]
click at [434, 75] on button "< Back to public search results" at bounding box center [429, 76] width 136 height 24
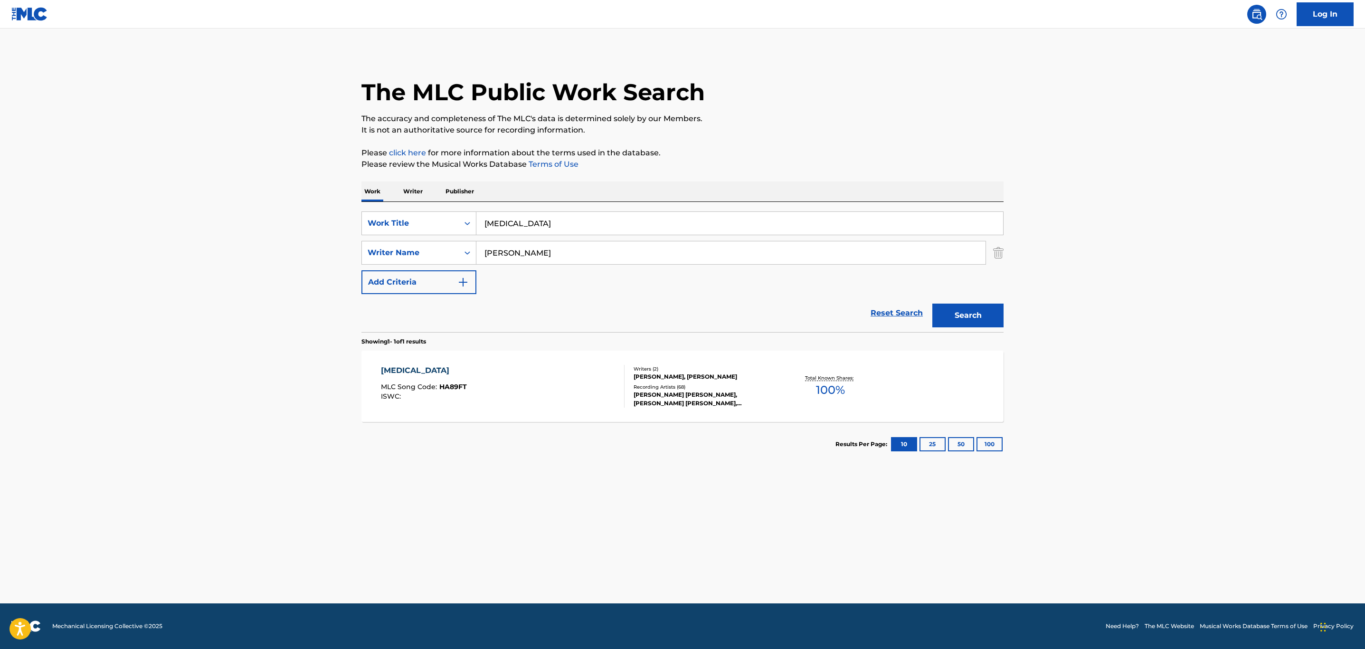
drag, startPoint x: 536, startPoint y: 218, endPoint x: 311, endPoint y: 224, distance: 225.6
click at [303, 223] on main "The MLC Public Work Search The accuracy and completeness of The MLC's data is d…" at bounding box center [682, 315] width 1365 height 575
type input "whistle kid"
click at [932, 303] on button "Search" at bounding box center [967, 315] width 71 height 24
click at [527, 395] on div "WHISTLE KIDS MLC Song Code : WVATU0 ISWC :" at bounding box center [503, 386] width 244 height 43
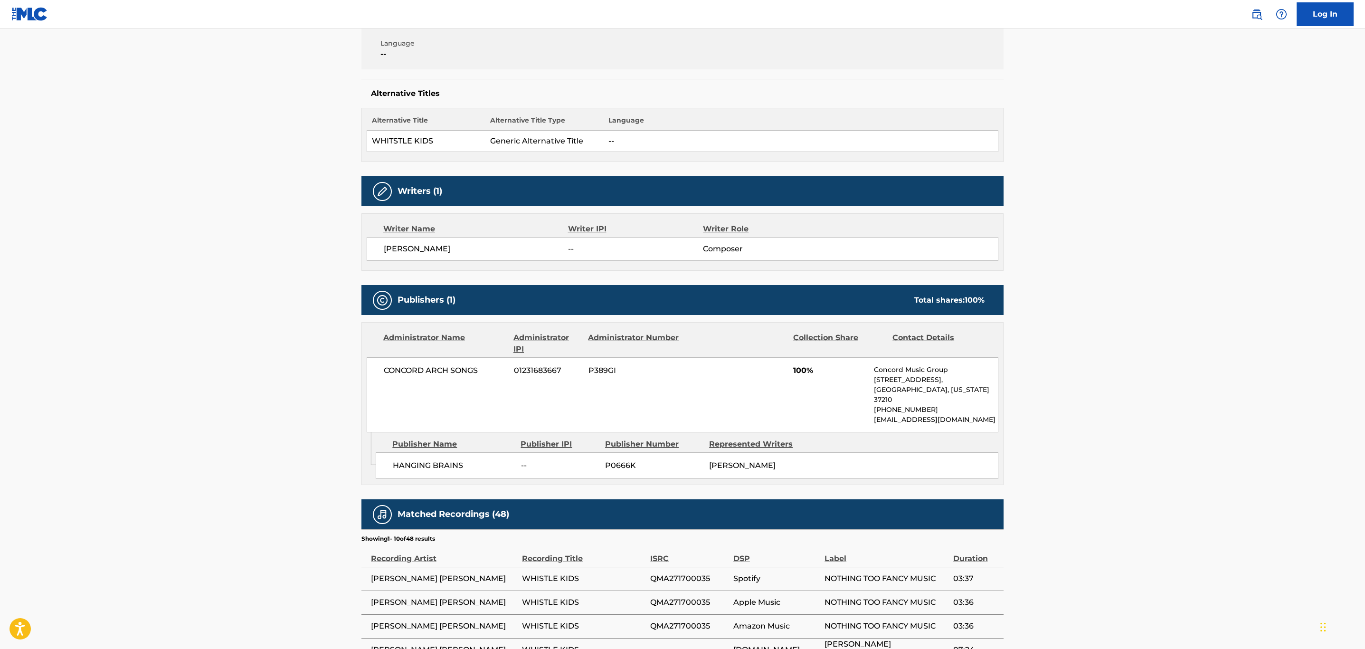
scroll to position [214, 0]
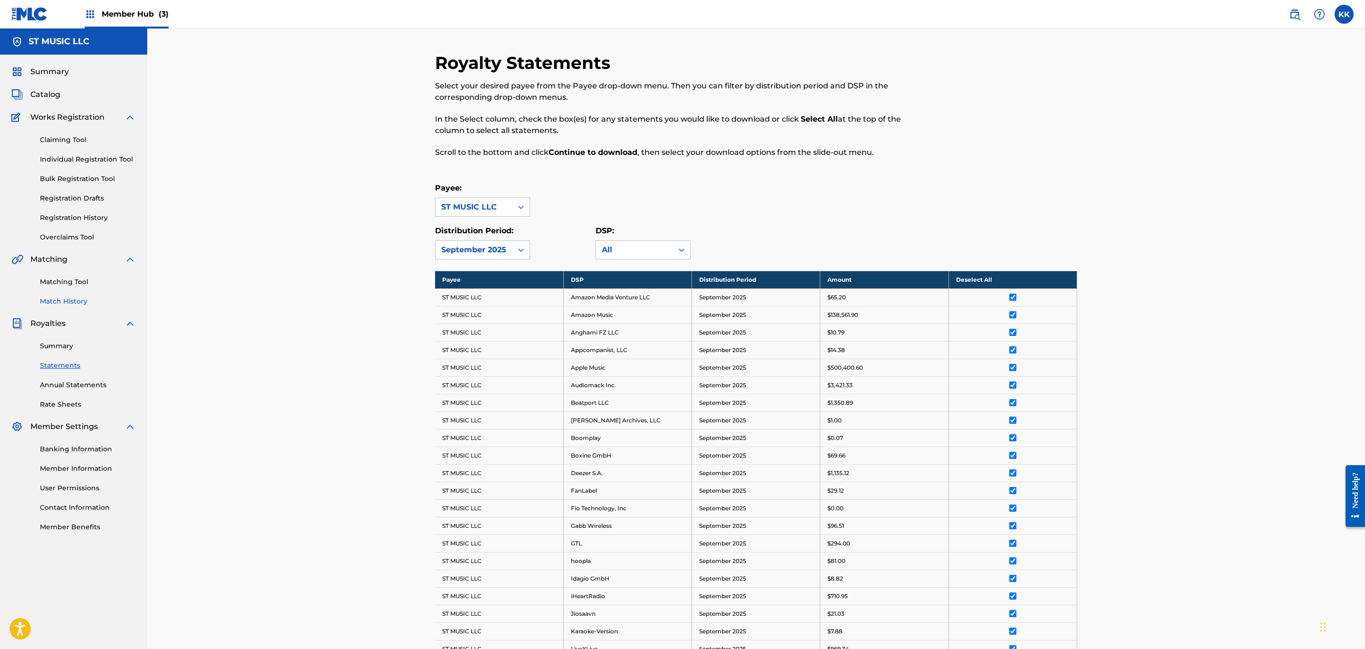
click at [70, 299] on link "Match History" at bounding box center [88, 301] width 96 height 10
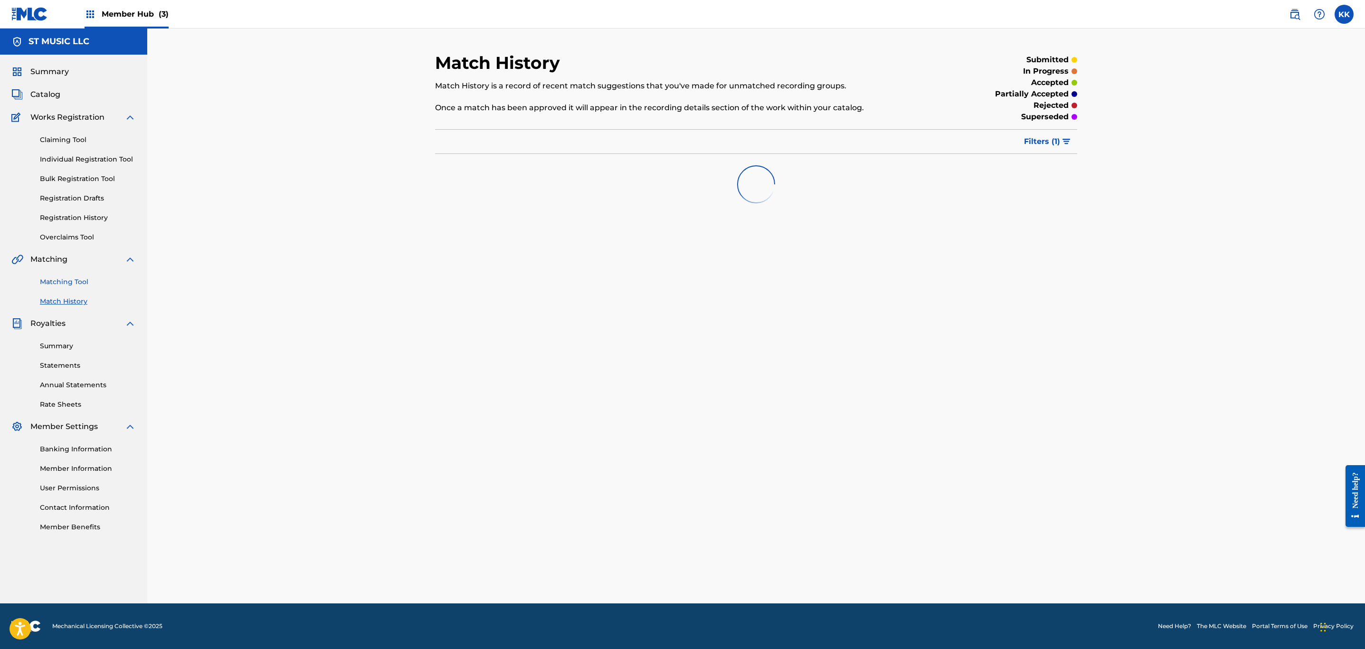
click at [75, 278] on link "Matching Tool" at bounding box center [88, 282] width 96 height 10
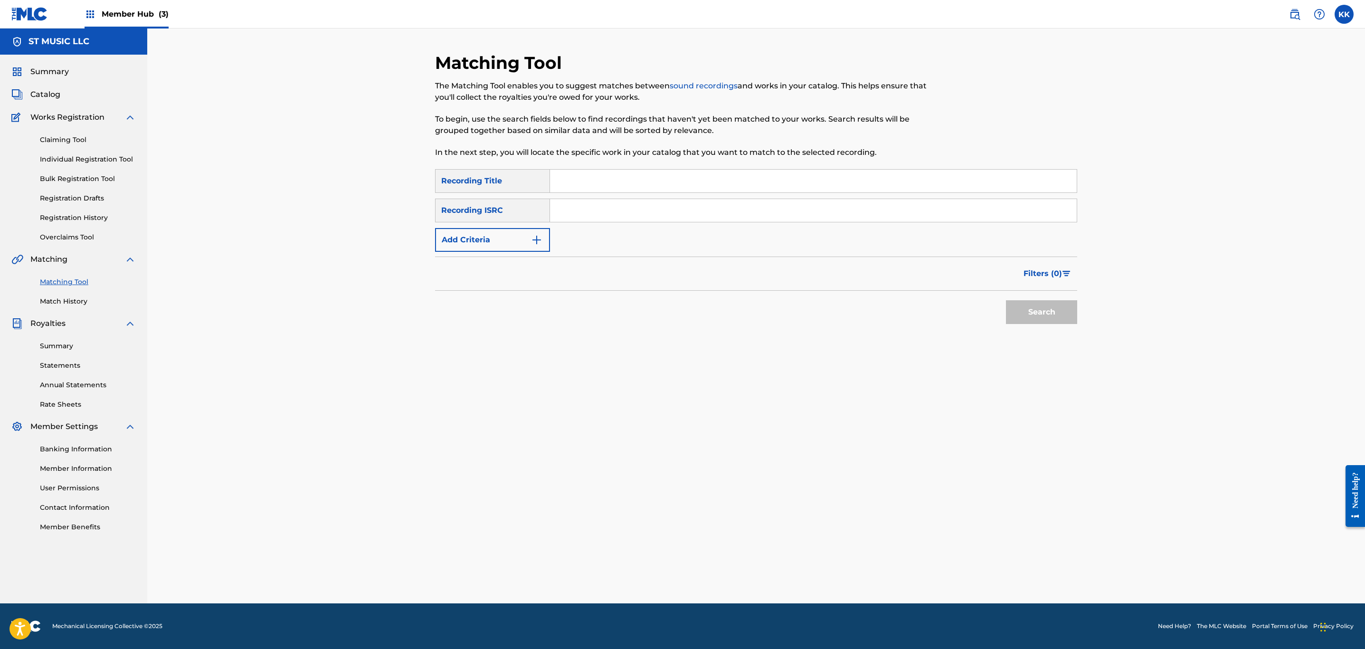
click at [614, 209] on input "Search Form" at bounding box center [813, 210] width 527 height 23
paste input "QMA271600059"
click at [1006, 300] on button "Search" at bounding box center [1041, 312] width 71 height 24
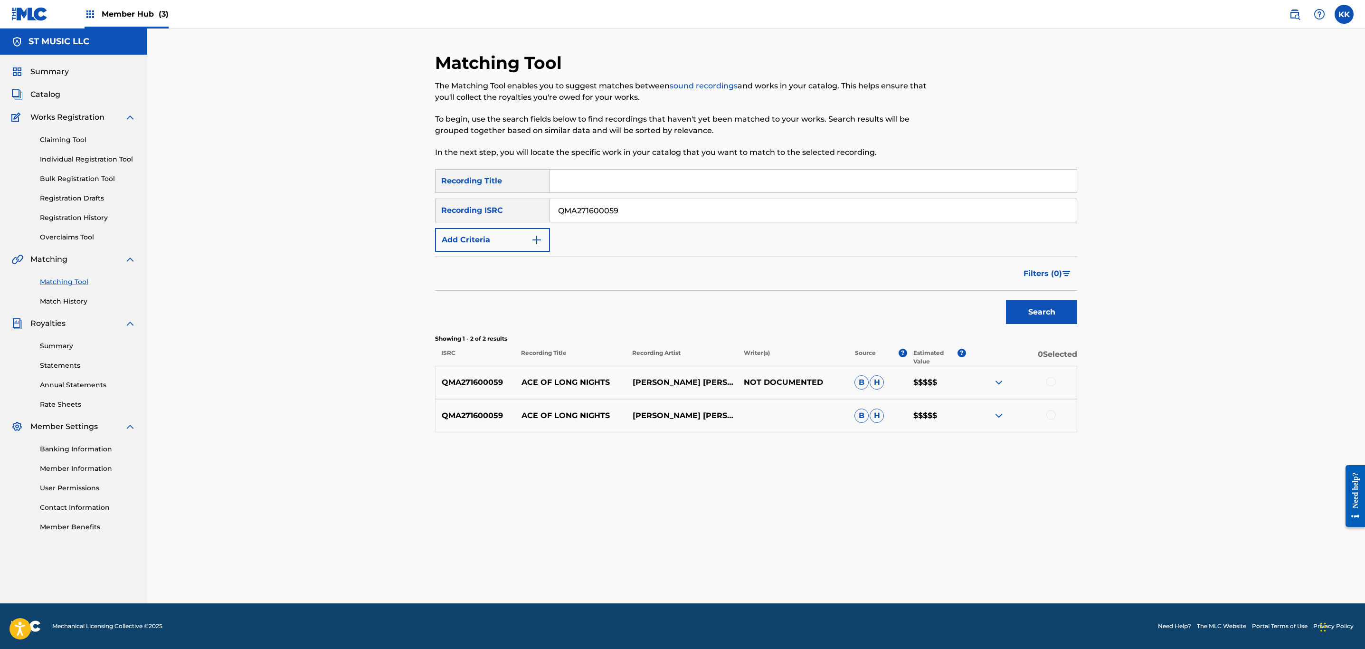
click at [999, 381] on img at bounding box center [998, 382] width 11 height 11
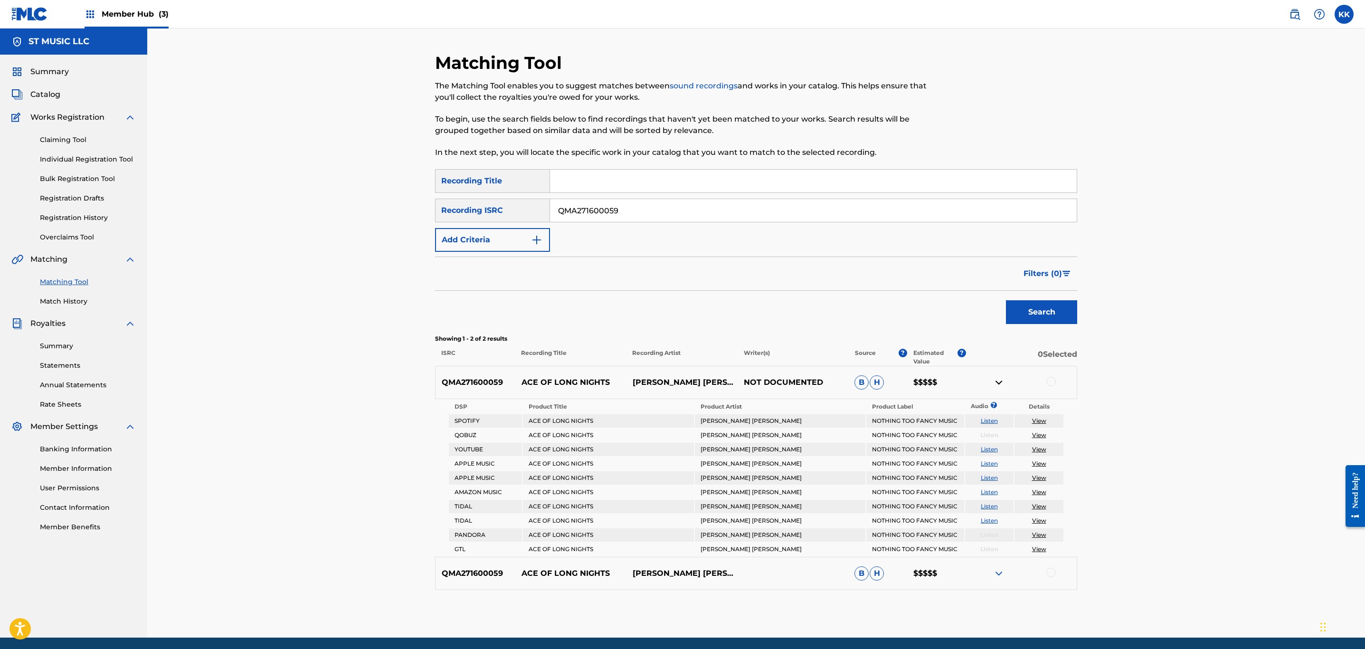
click at [995, 570] on img at bounding box center [998, 572] width 11 height 11
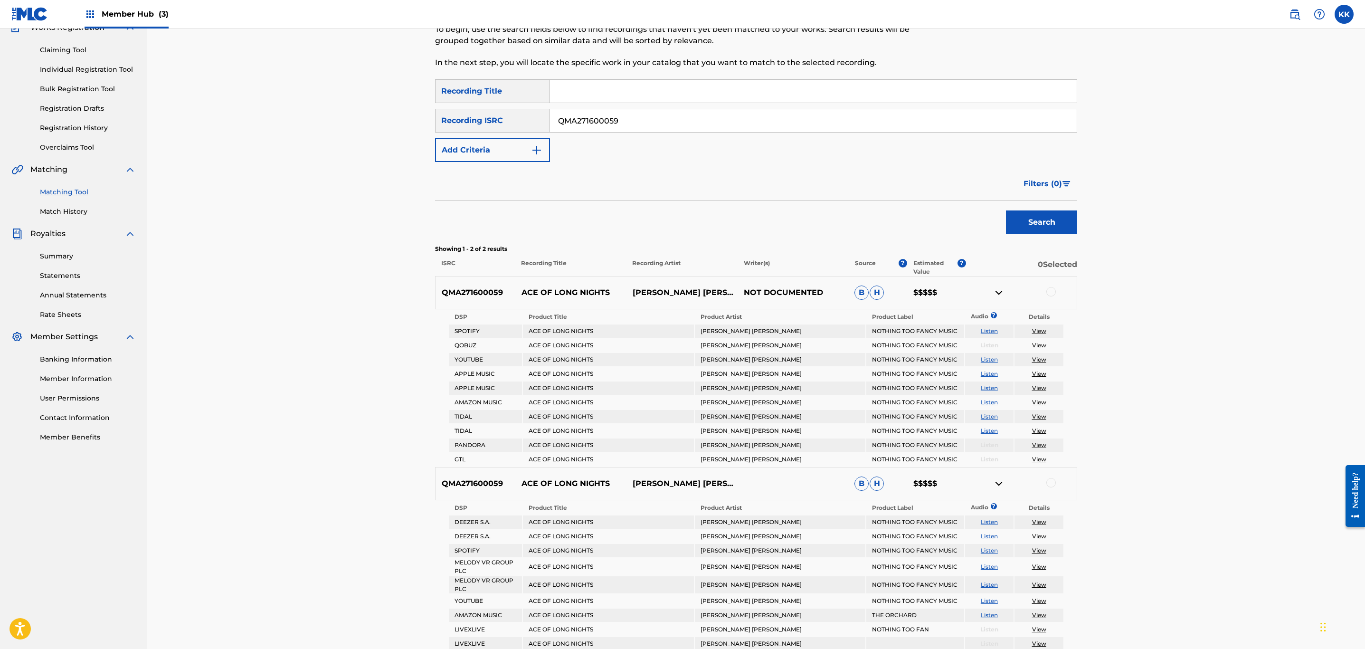
scroll to position [85, 0]
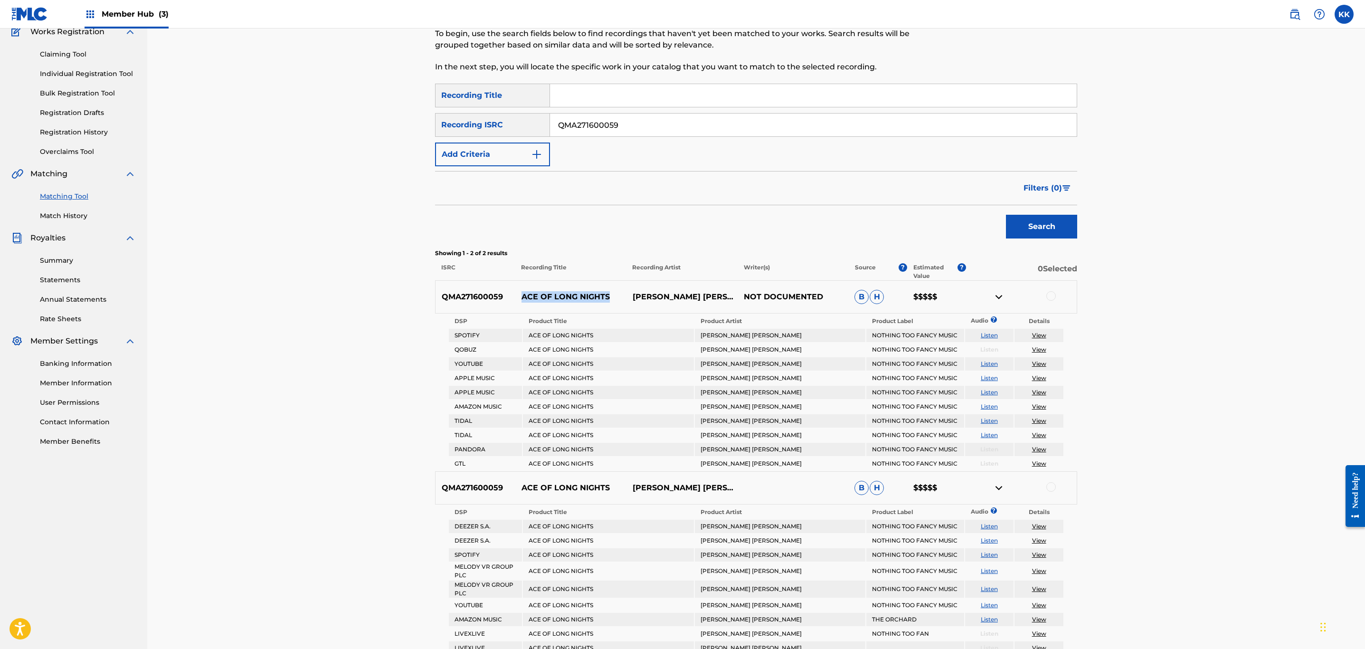
drag, startPoint x: 613, startPoint y: 293, endPoint x: 520, endPoint y: 295, distance: 92.6
click at [520, 295] on p "ACE OF LONG NIGHTS" at bounding box center [570, 296] width 111 height 11
copy p "ACE OF LONG NIGHTS"
click at [233, 144] on div "Matching Tool The Matching Tool enables you to suggest matches between sound re…" at bounding box center [755, 383] width 1217 height 881
paste input "400007"
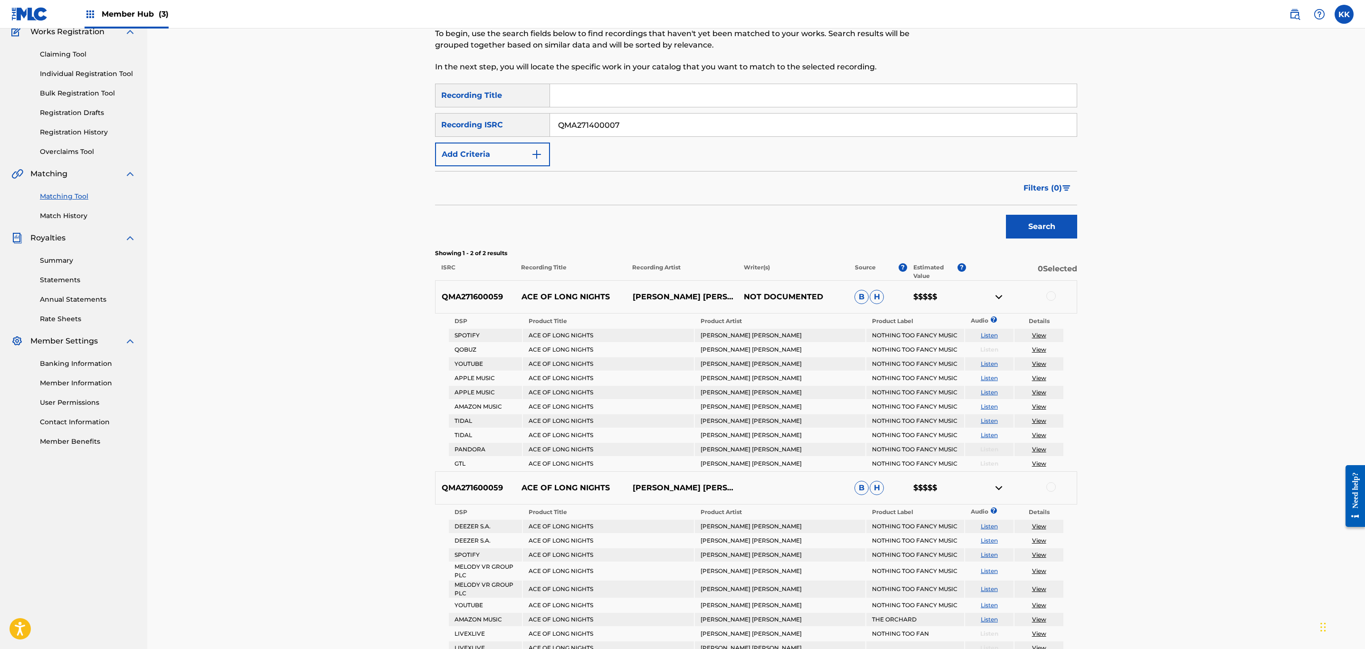
click at [1006, 215] on button "Search" at bounding box center [1041, 227] width 71 height 24
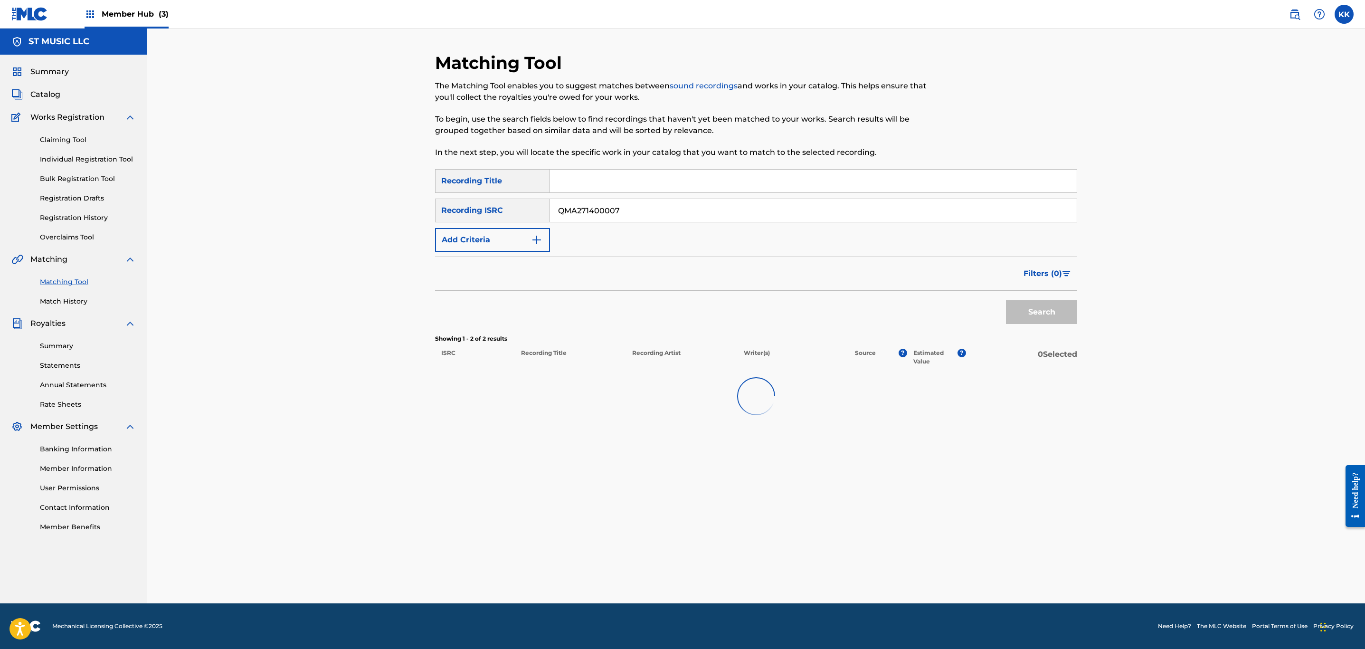
scroll to position [0, 0]
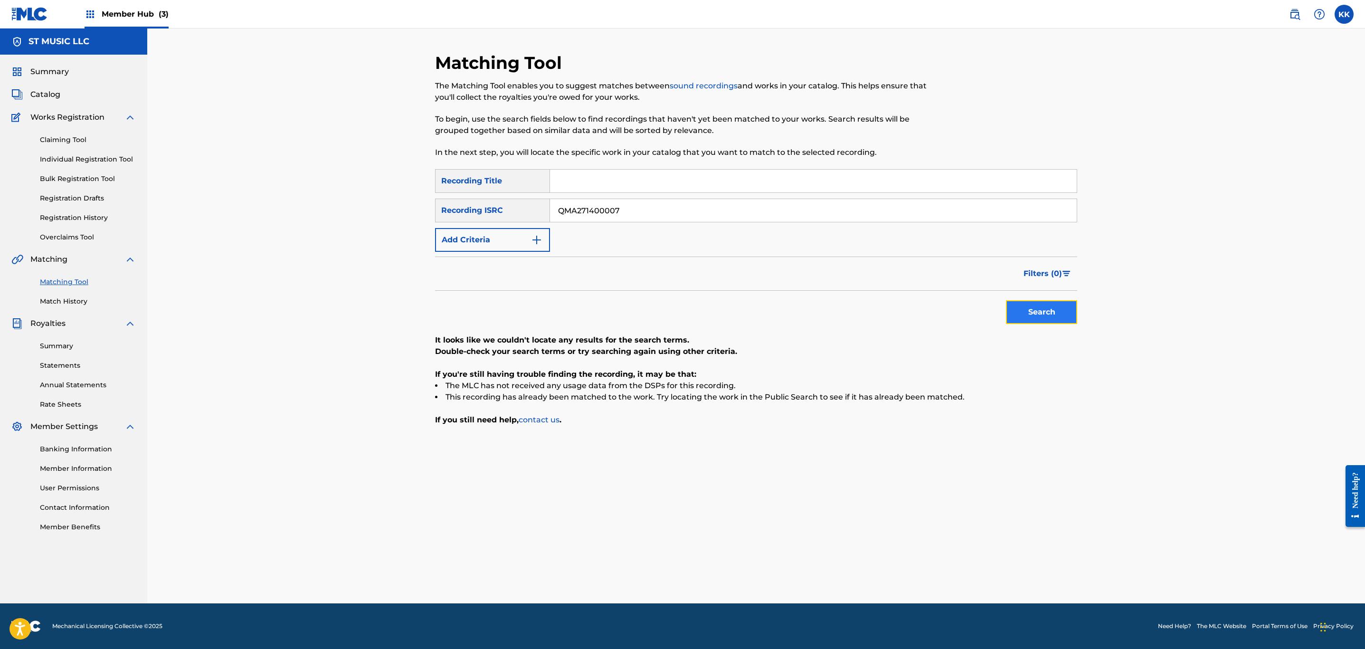
click at [1042, 318] on button "Search" at bounding box center [1041, 312] width 71 height 24
drag, startPoint x: 626, startPoint y: 213, endPoint x: 449, endPoint y: 212, distance: 176.6
click at [426, 217] on div "Matching Tool The Matching Tool enables you to suggest matches between sound re…" at bounding box center [756, 327] width 665 height 551
paste input "USSGI1110225"
click at [1006, 300] on button "Search" at bounding box center [1041, 312] width 71 height 24
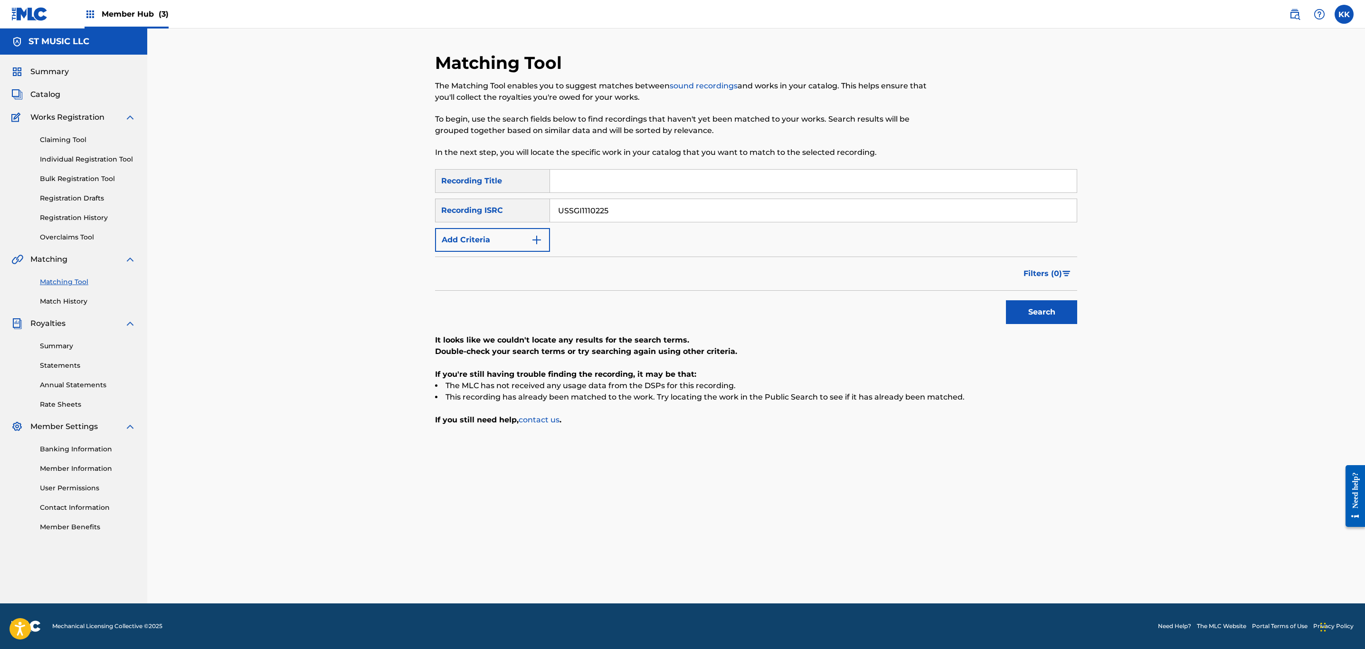
drag, startPoint x: 634, startPoint y: 213, endPoint x: 384, endPoint y: 217, distance: 250.7
click at [384, 217] on div "Matching Tool The Matching Tool enables you to suggest matches between sound re…" at bounding box center [755, 315] width 1217 height 575
paste input "QMA271600061"
click at [1006, 300] on button "Search" at bounding box center [1041, 312] width 71 height 24
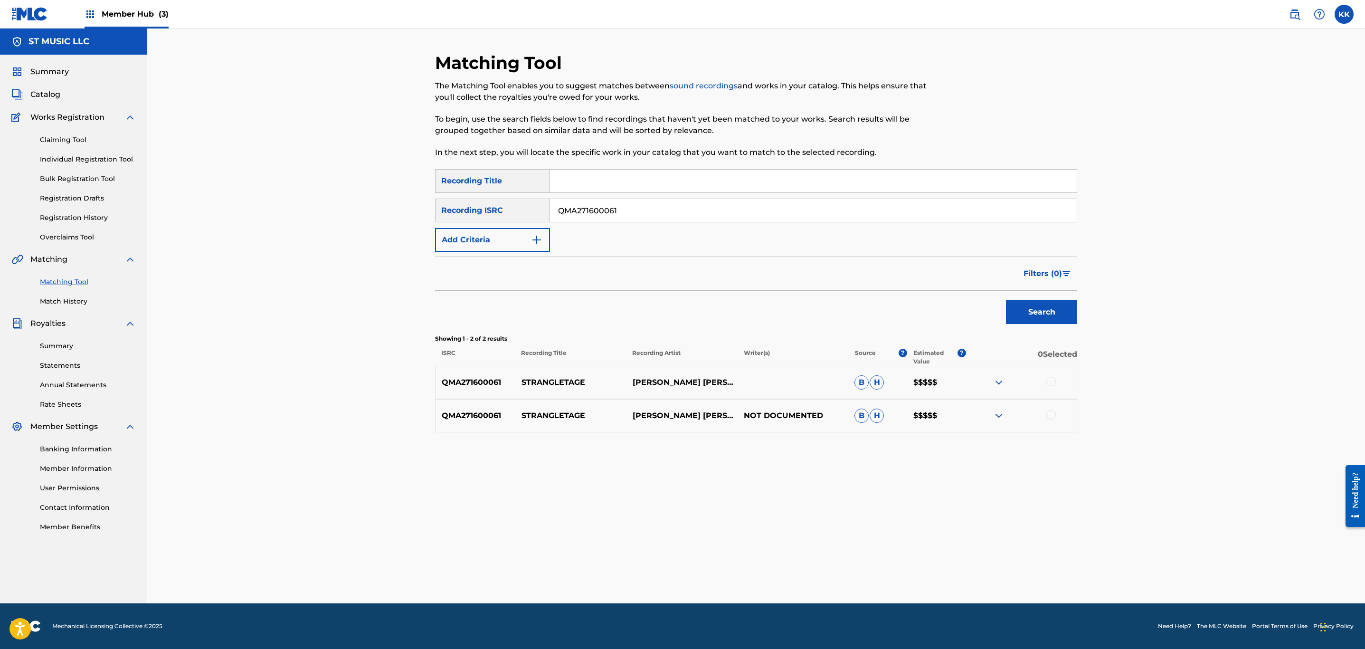
drag, startPoint x: 657, startPoint y: 206, endPoint x: 223, endPoint y: 181, distance: 434.7
click at [225, 181] on div "Matching Tool The Matching Tool enables you to suggest matches between sound re…" at bounding box center [755, 315] width 1217 height 575
paste input "500025"
click at [1006, 300] on button "Search" at bounding box center [1041, 312] width 71 height 24
click at [995, 380] on img at bounding box center [998, 382] width 11 height 11
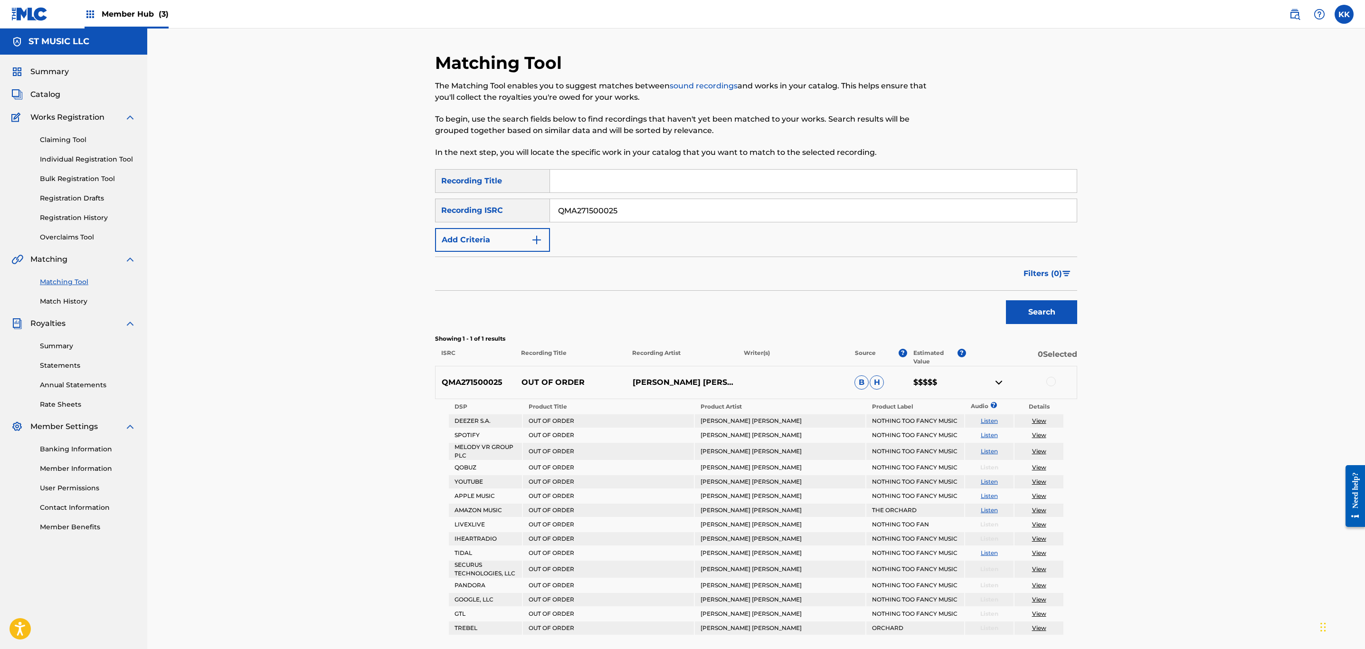
click at [1001, 385] on img at bounding box center [998, 382] width 11 height 11
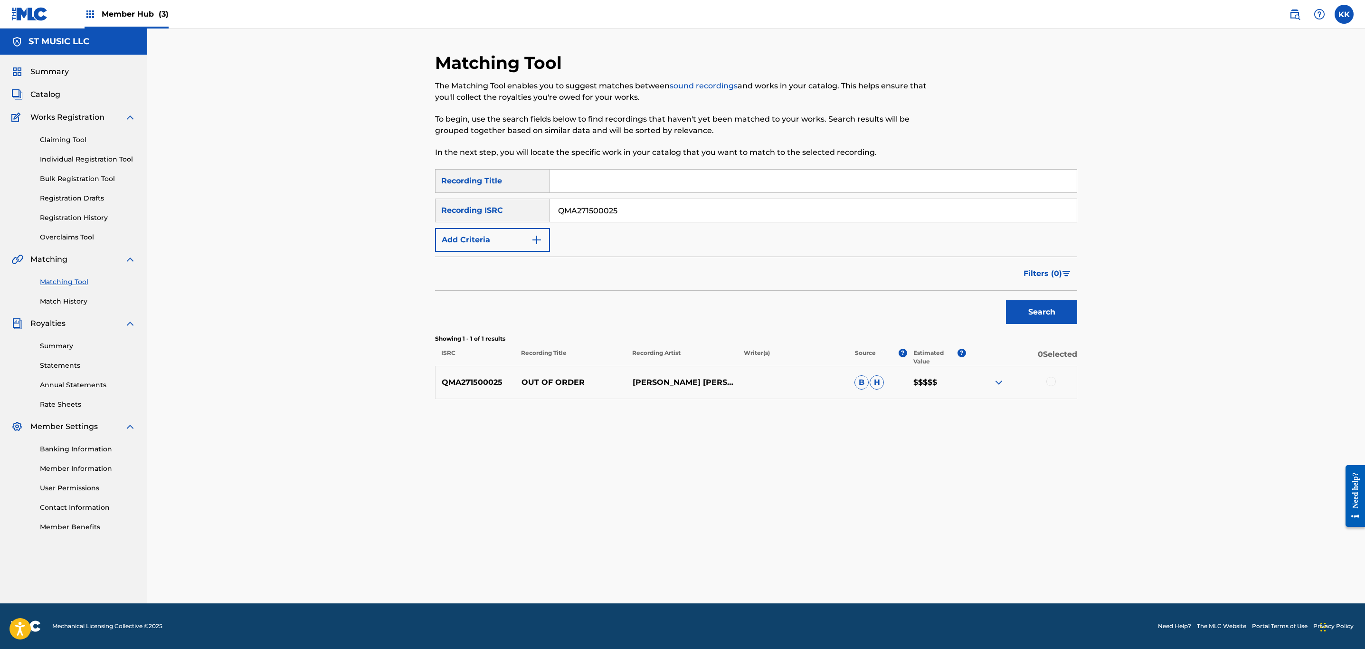
drag, startPoint x: 628, startPoint y: 210, endPoint x: 386, endPoint y: 218, distance: 242.3
click at [391, 213] on div "Matching Tool The Matching Tool enables you to suggest matches between sound re…" at bounding box center [755, 315] width 1217 height 575
paste input "USSGI0842010"
click at [1006, 300] on button "Search" at bounding box center [1041, 312] width 71 height 24
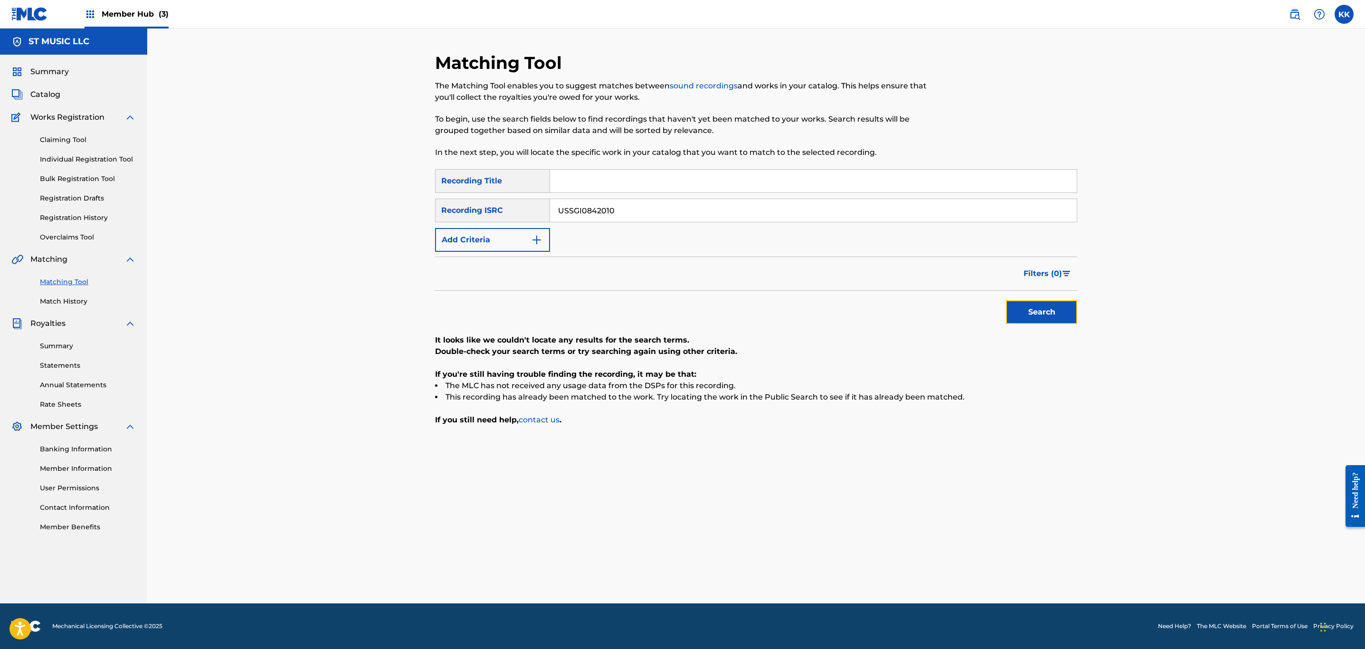
click at [1019, 313] on button "Search" at bounding box center [1041, 312] width 71 height 24
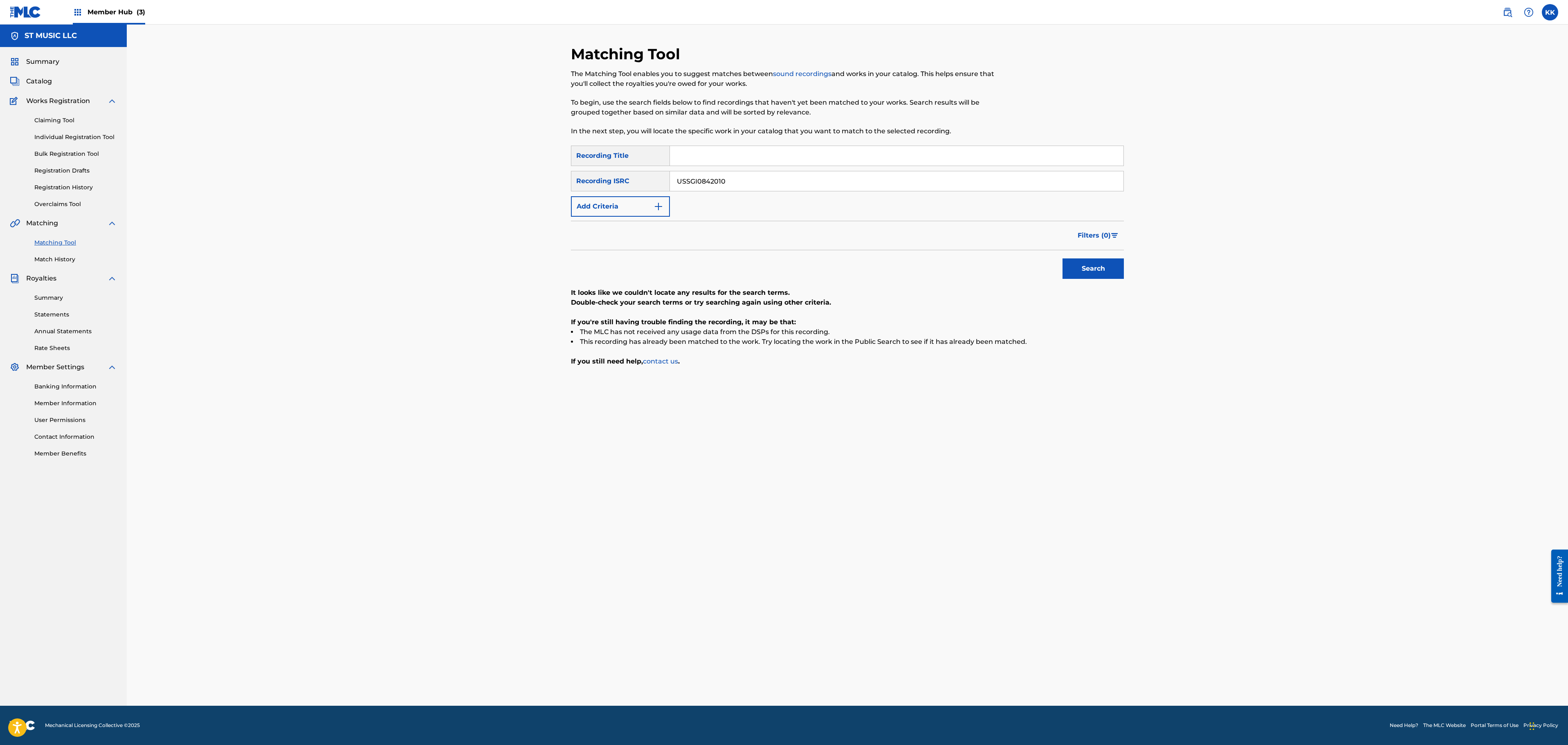
drag, startPoint x: 747, startPoint y: 178, endPoint x: 373, endPoint y: 167, distance: 374.2
click at [375, 166] on div "Matching Tool The Matching Tool enables you to suggest matches between sound re…" at bounding box center [847, 364] width 1441 height 681
paste input "QZWFE2576579"
click at [1063, 258] on button "Search" at bounding box center [1093, 269] width 61 height 21
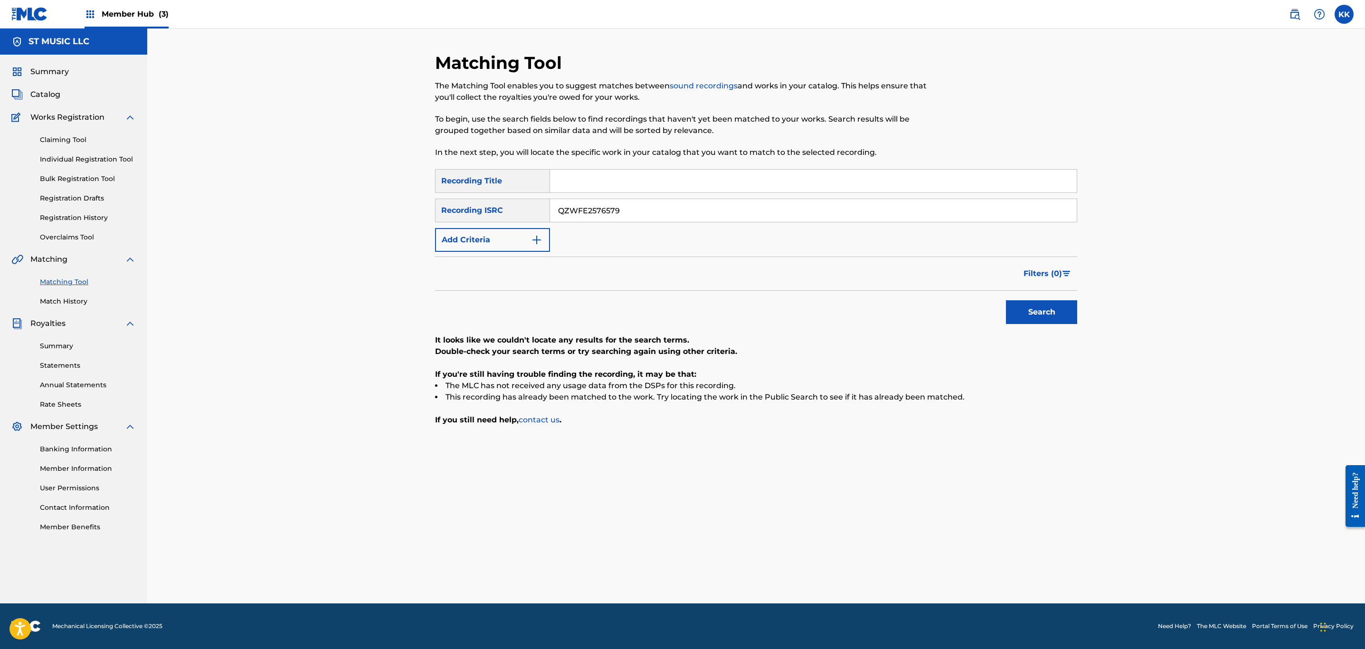
drag, startPoint x: 639, startPoint y: 207, endPoint x: 345, endPoint y: 186, distance: 294.2
click at [370, 187] on div "Matching Tool The Matching Tool enables you to suggest matches between sound re…" at bounding box center [755, 315] width 1217 height 575
paste input "USME31700173"
click at [1006, 300] on button "Search" at bounding box center [1041, 312] width 71 height 24
drag, startPoint x: 640, startPoint y: 203, endPoint x: 372, endPoint y: 207, distance: 267.4
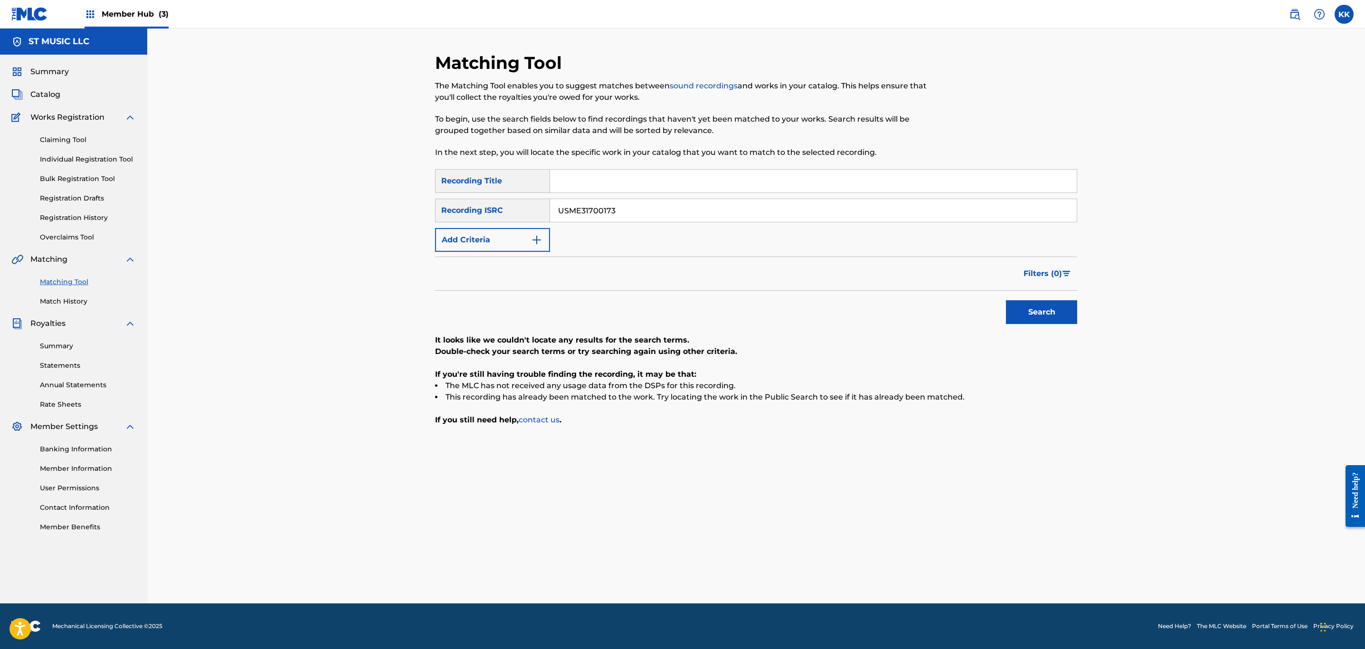
click at [379, 207] on div "Matching Tool The Matching Tool enables you to suggest matches between sound re…" at bounding box center [755, 315] width 1217 height 575
paste input "QZ5FN2287091"
click at [1006, 300] on button "Search" at bounding box center [1041, 312] width 71 height 24
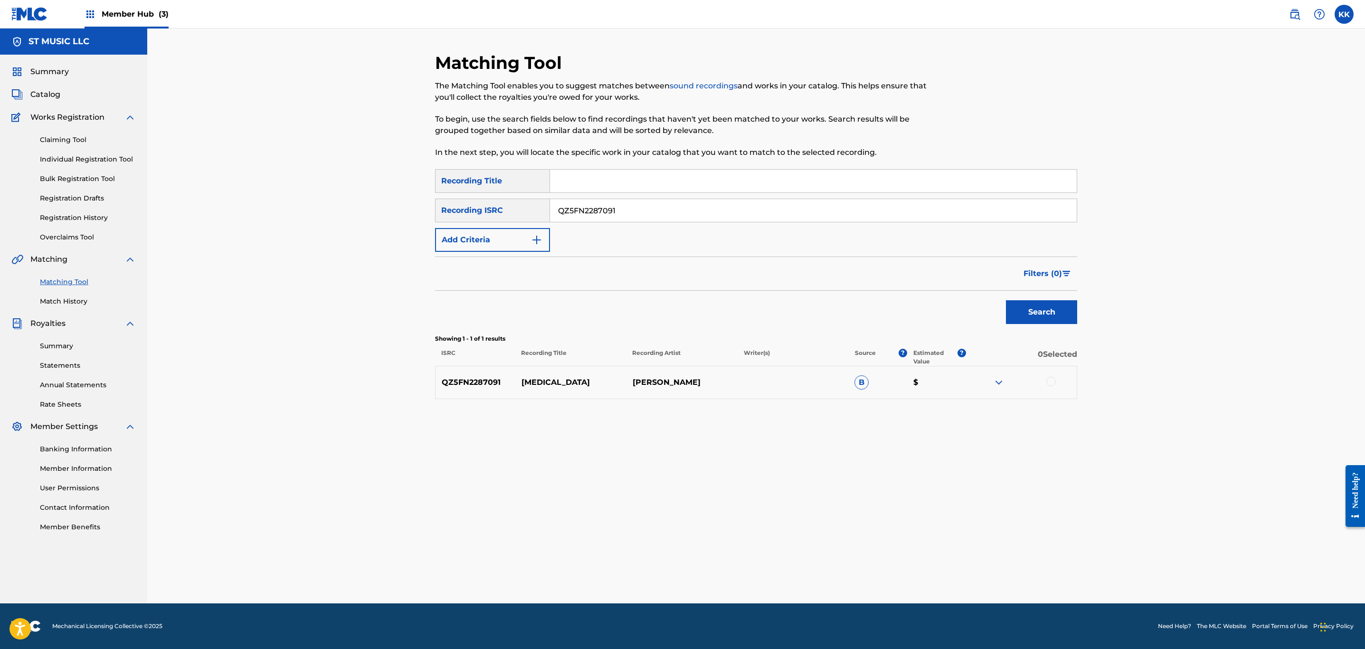
drag, startPoint x: 633, startPoint y: 211, endPoint x: 290, endPoint y: 210, distance: 343.3
click at [283, 210] on div "Matching Tool The Matching Tool enables you to suggest matches between sound re…" at bounding box center [755, 315] width 1217 height 575
paste input "MA271700035"
type input "QMA271700035"
click at [1006, 300] on button "Search" at bounding box center [1041, 312] width 71 height 24
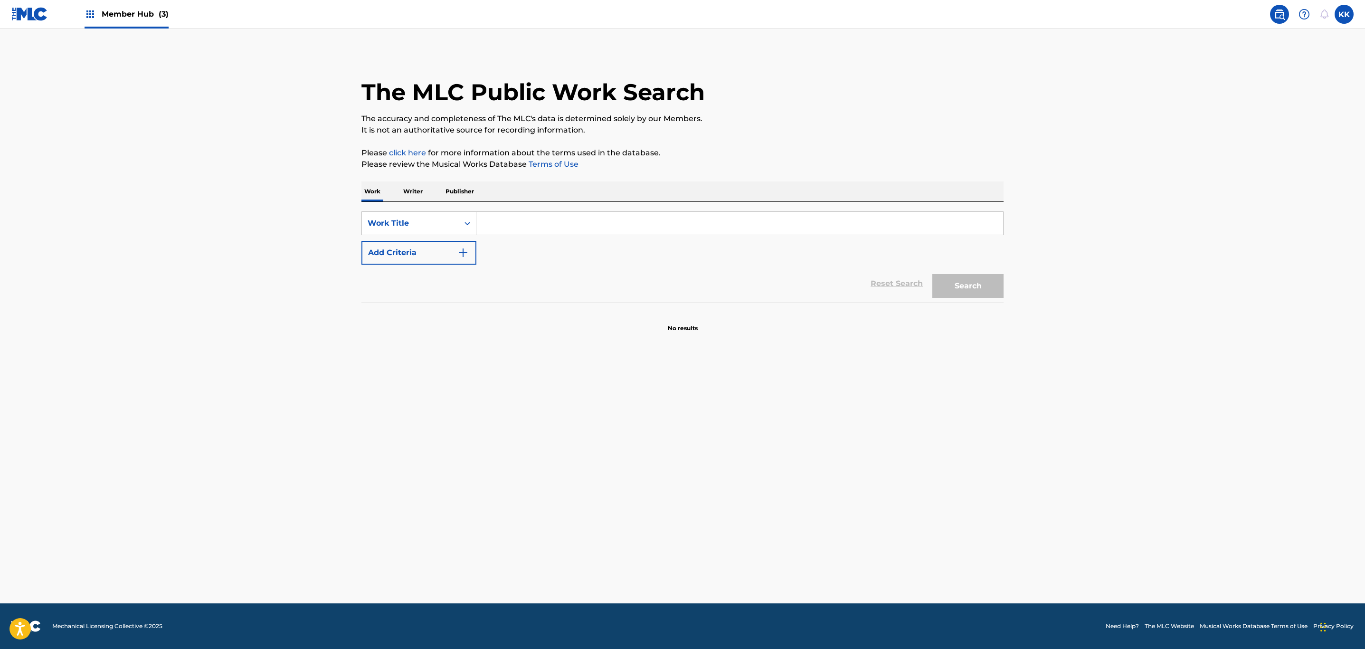
click at [523, 222] on input "Search Form" at bounding box center [739, 223] width 527 height 23
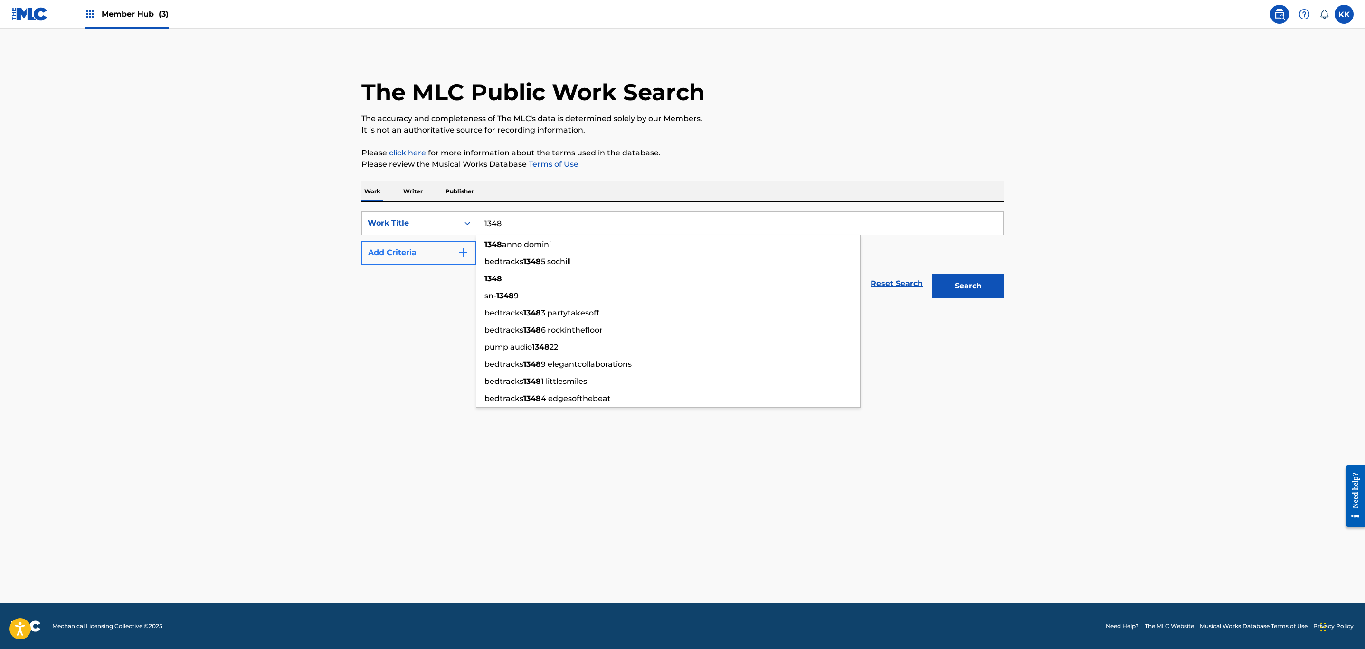
type input "1348"
click at [442, 253] on button "Add Criteria" at bounding box center [418, 253] width 115 height 24
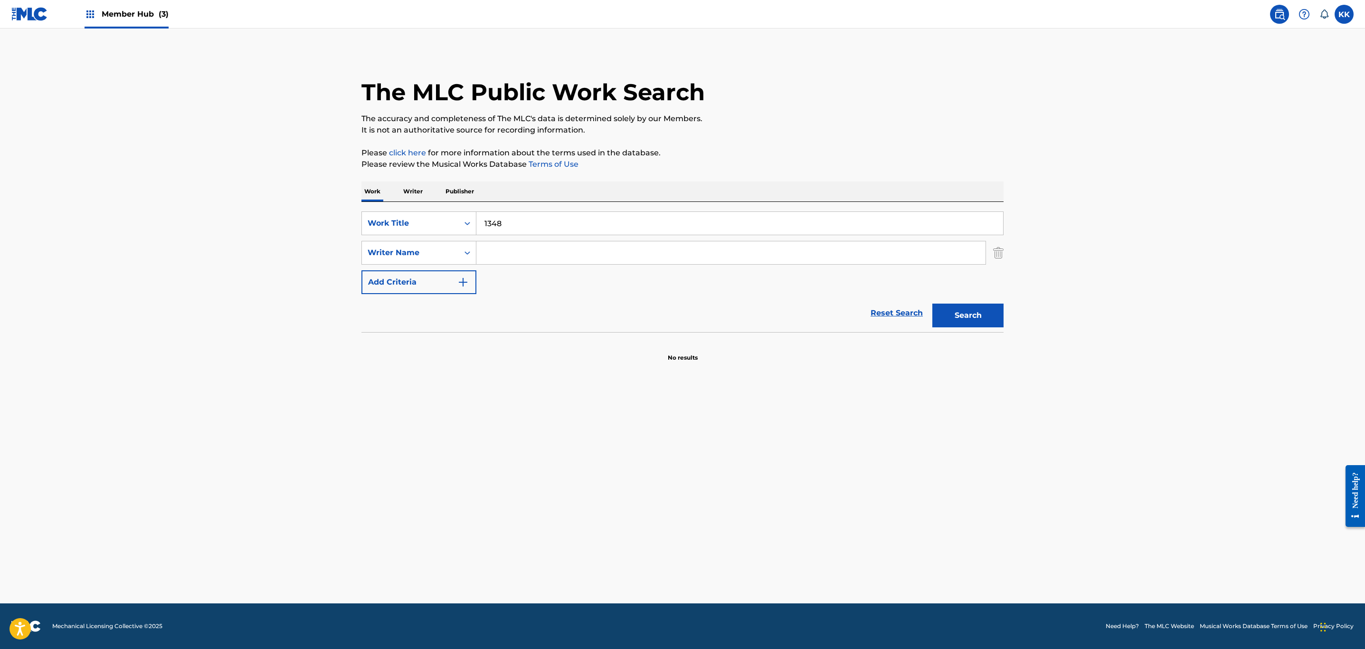
click at [503, 247] on input "Search Form" at bounding box center [730, 252] width 509 height 23
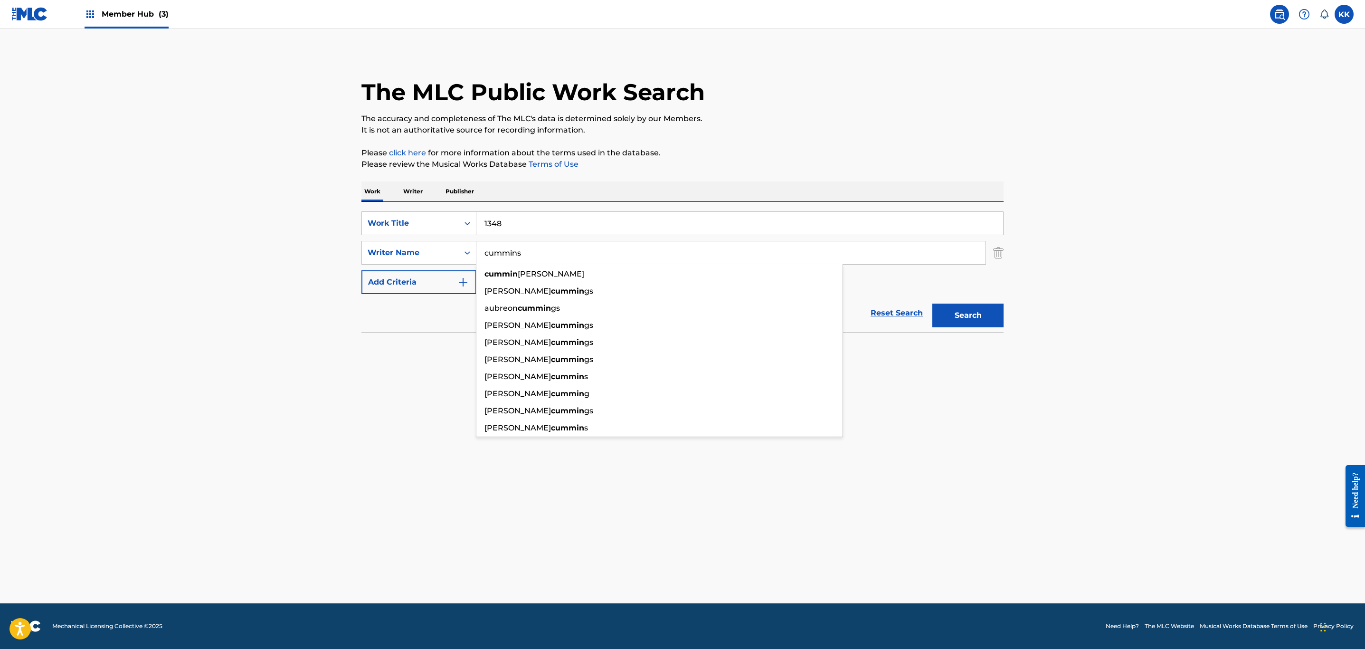
type input "cummins"
click at [932, 303] on button "Search" at bounding box center [967, 315] width 71 height 24
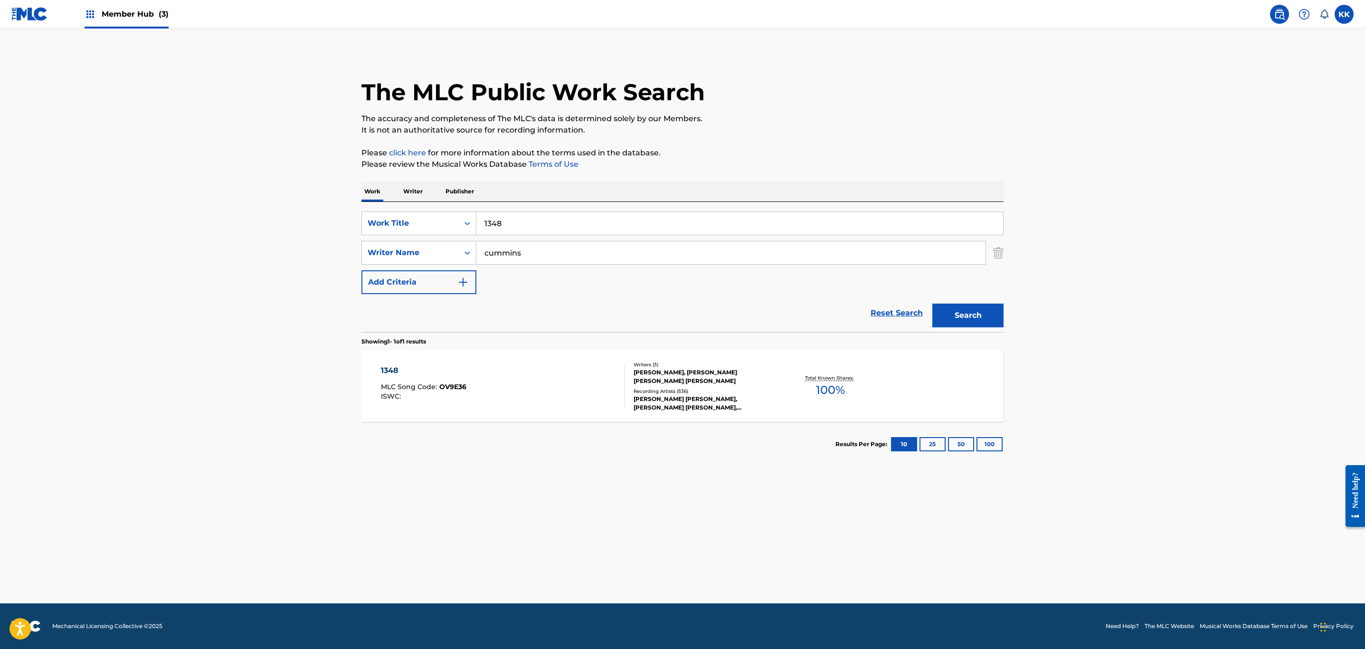
click at [1195, 163] on main "The MLC Public Work Search The accuracy and completeness of The MLC's data is d…" at bounding box center [682, 315] width 1365 height 575
click at [536, 387] on div "1348 MLC Song Code : OV9E36 ISWC :" at bounding box center [503, 386] width 244 height 43
